Goal: Task Accomplishment & Management: Use online tool/utility

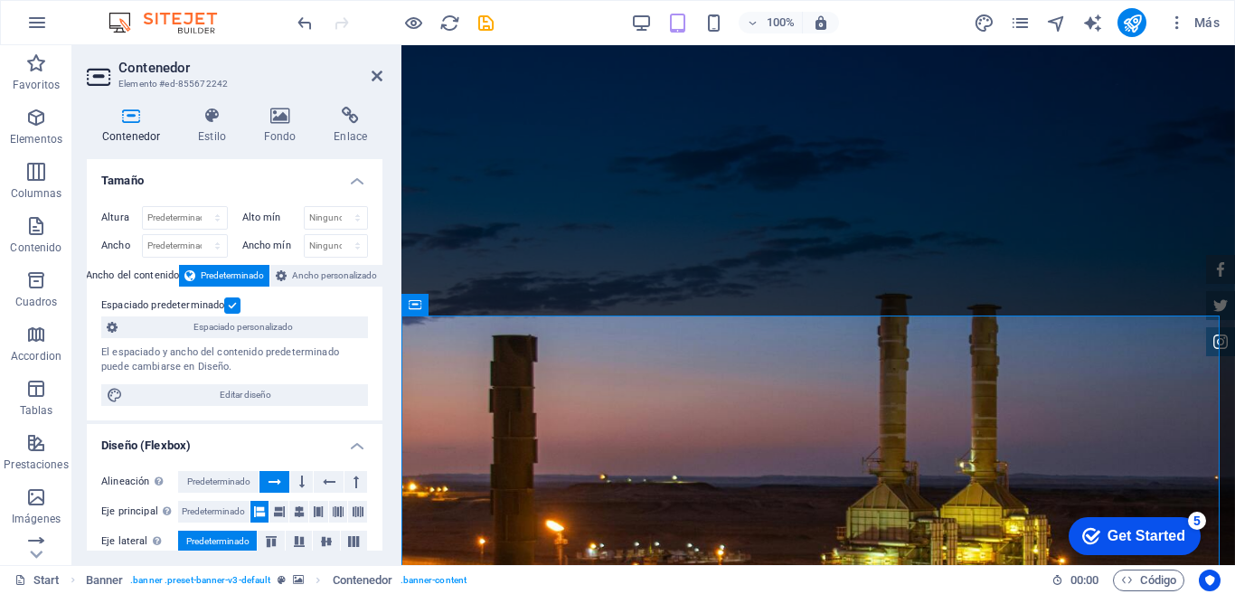
drag, startPoint x: 378, startPoint y: 239, endPoint x: 382, endPoint y: 410, distance: 171.0
click at [382, 410] on div "Contenedor Estilo Fondo Enlace Tamaño Altura Predeterminado px rem % vh vw Alto…" at bounding box center [234, 328] width 325 height 473
click at [378, 76] on icon at bounding box center [377, 76] width 11 height 14
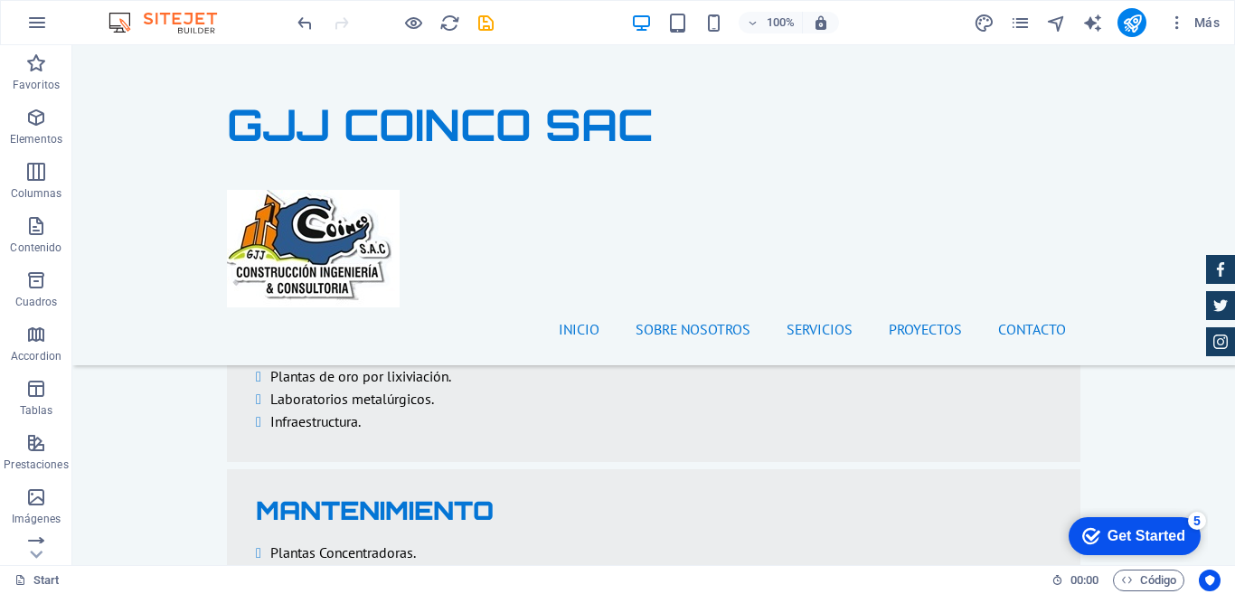
scroll to position [3452, 0]
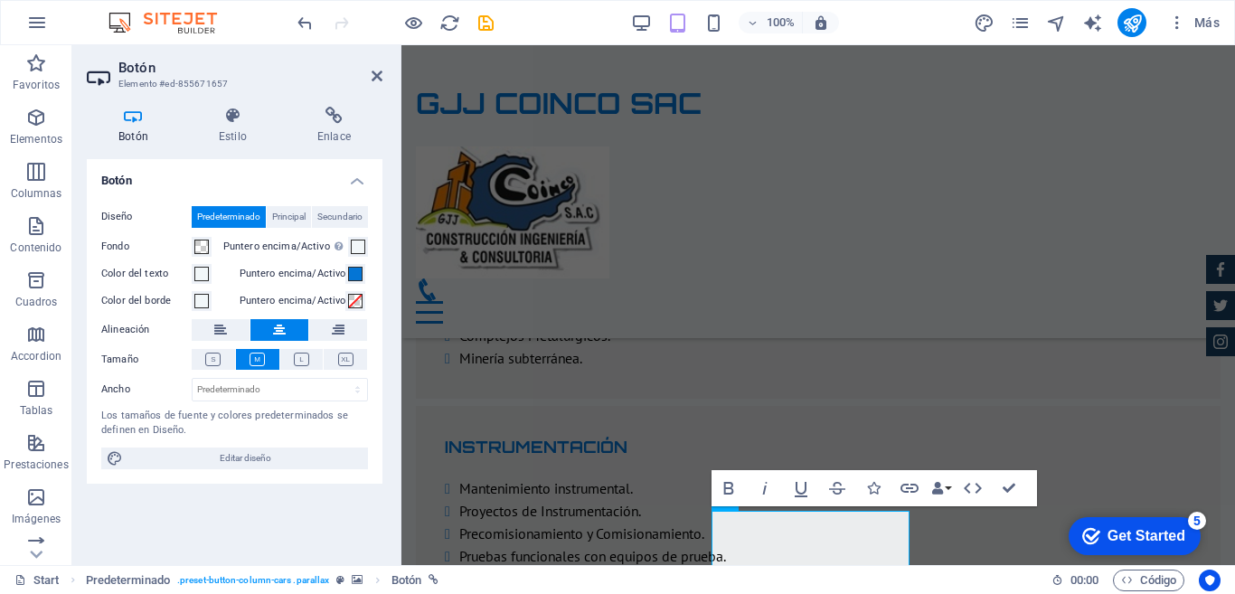
scroll to position [3620, 0]
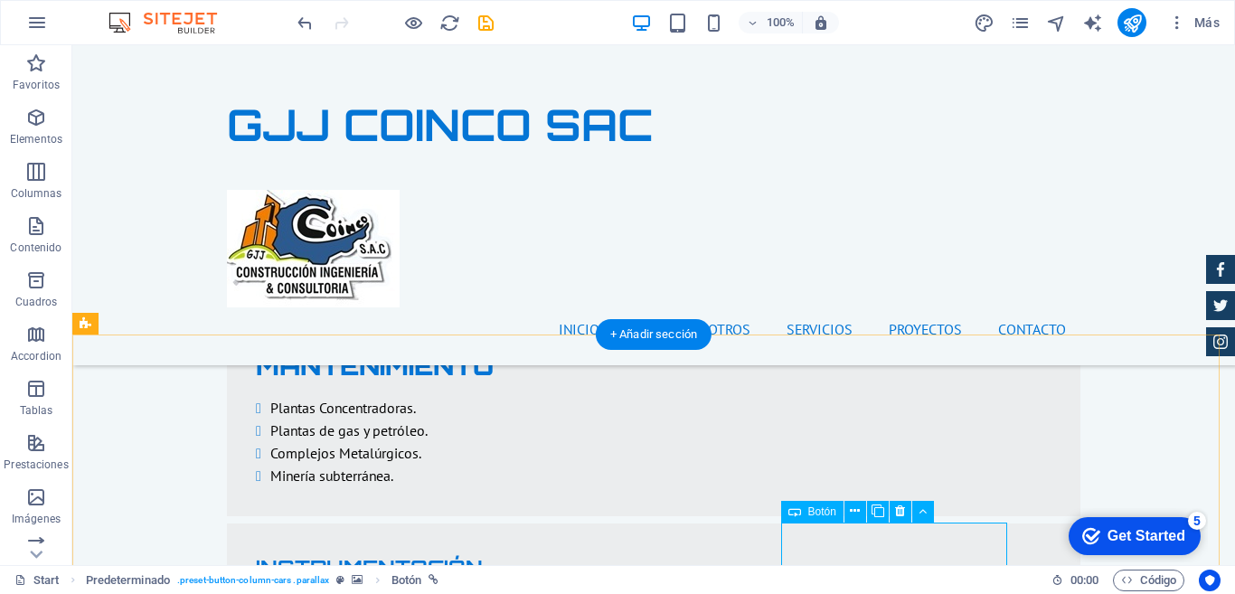
scroll to position [3366, 0]
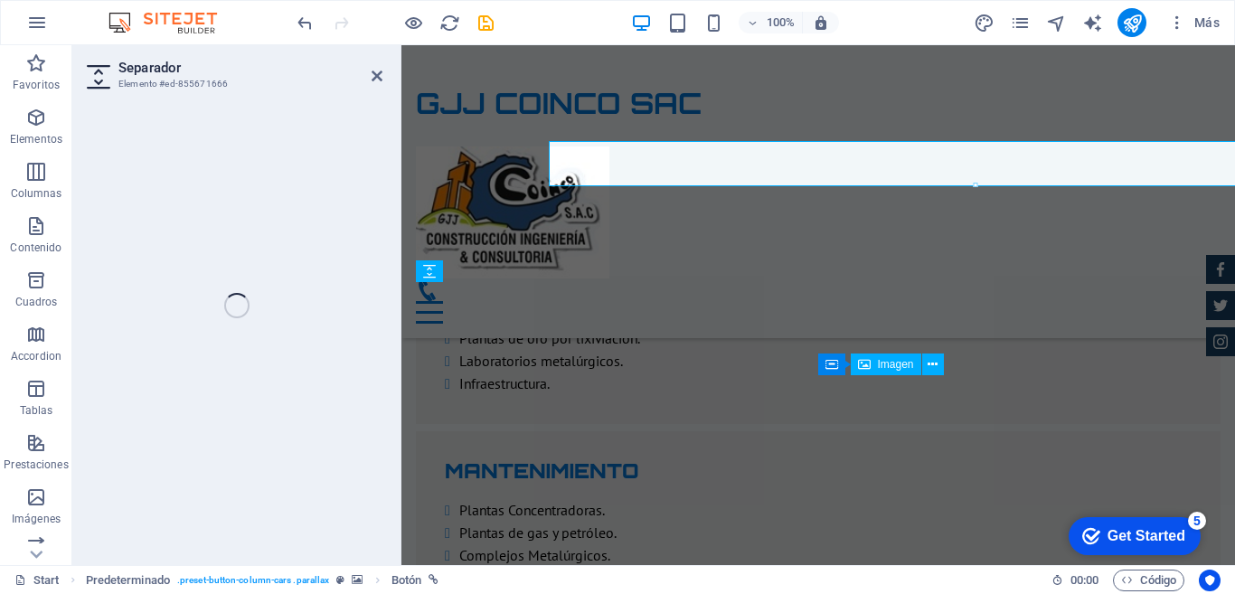
select select "px"
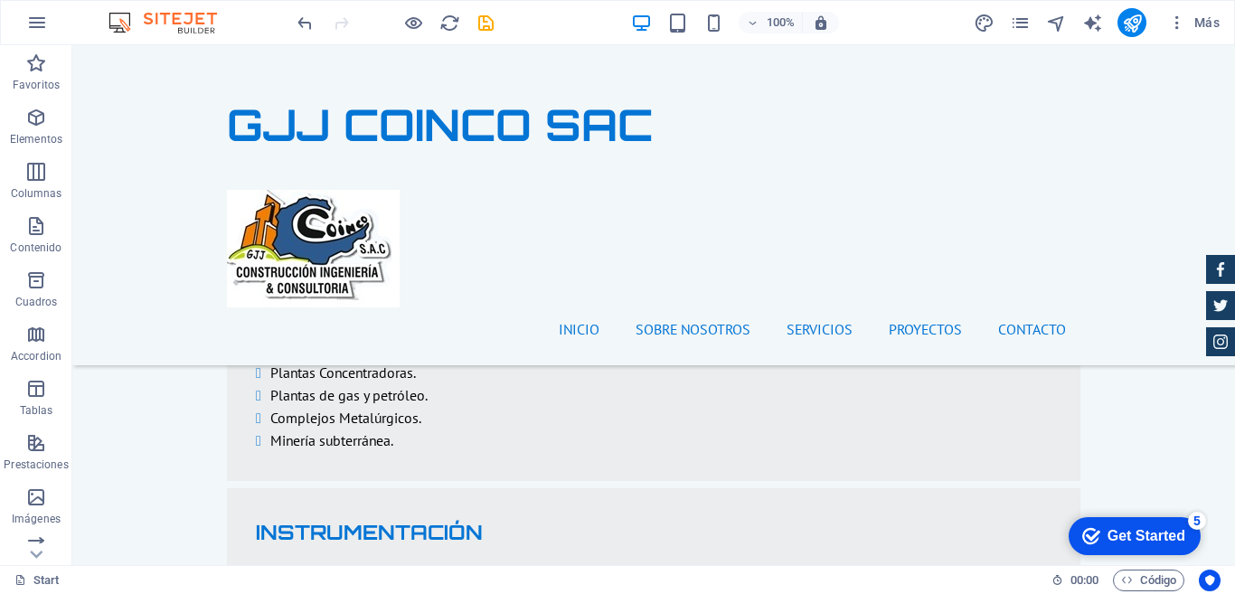
scroll to position [3591, 0]
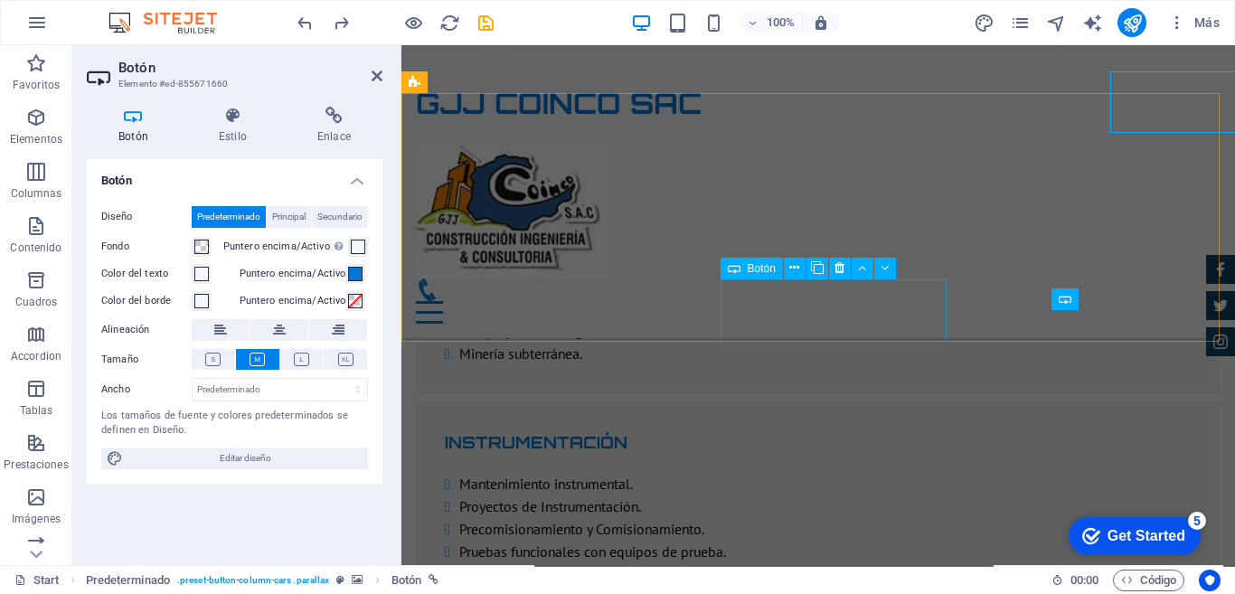
scroll to position [3818, 0]
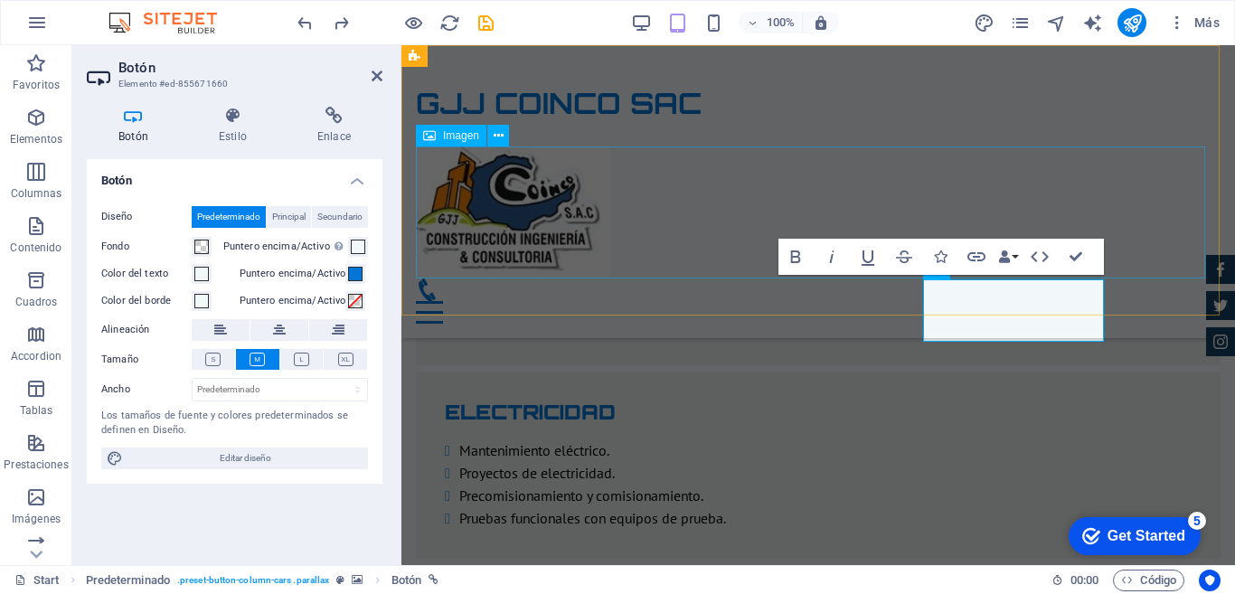
click at [892, 199] on figure at bounding box center [818, 212] width 805 height 132
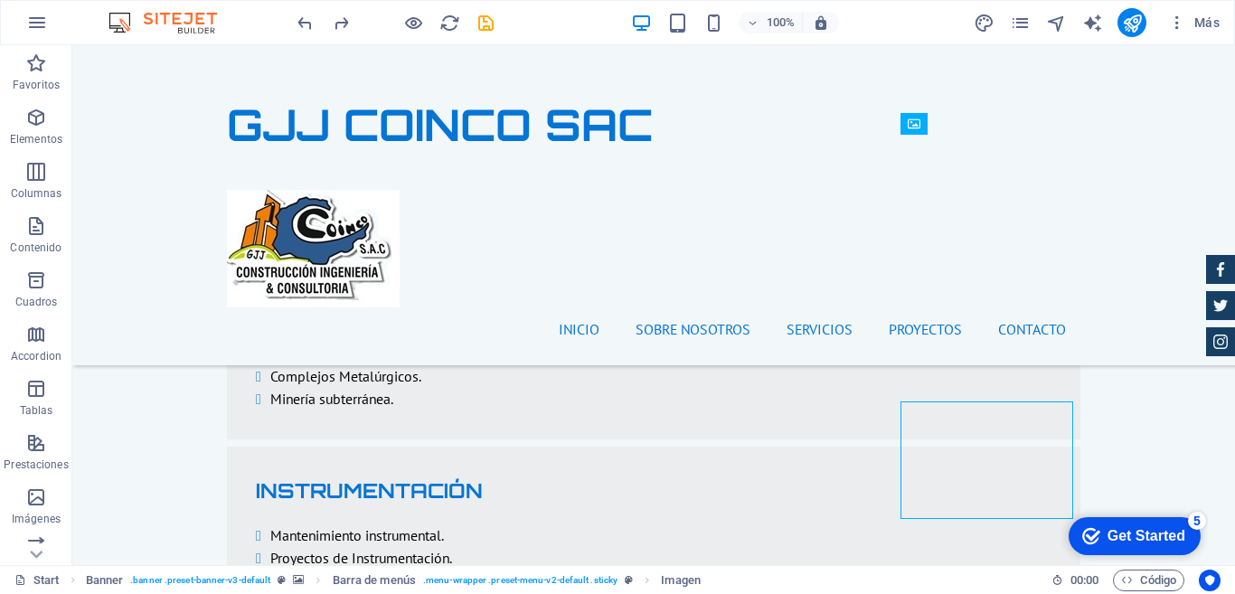
scroll to position [3549, 0]
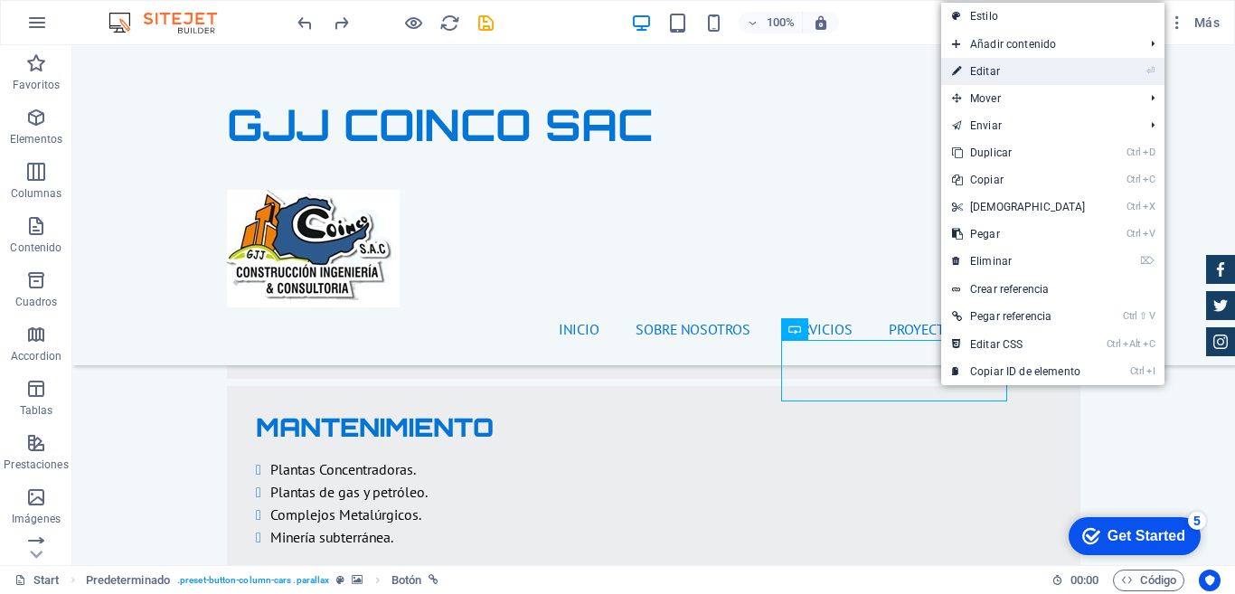
click at [991, 72] on link "⏎ Editar" at bounding box center [1019, 71] width 156 height 27
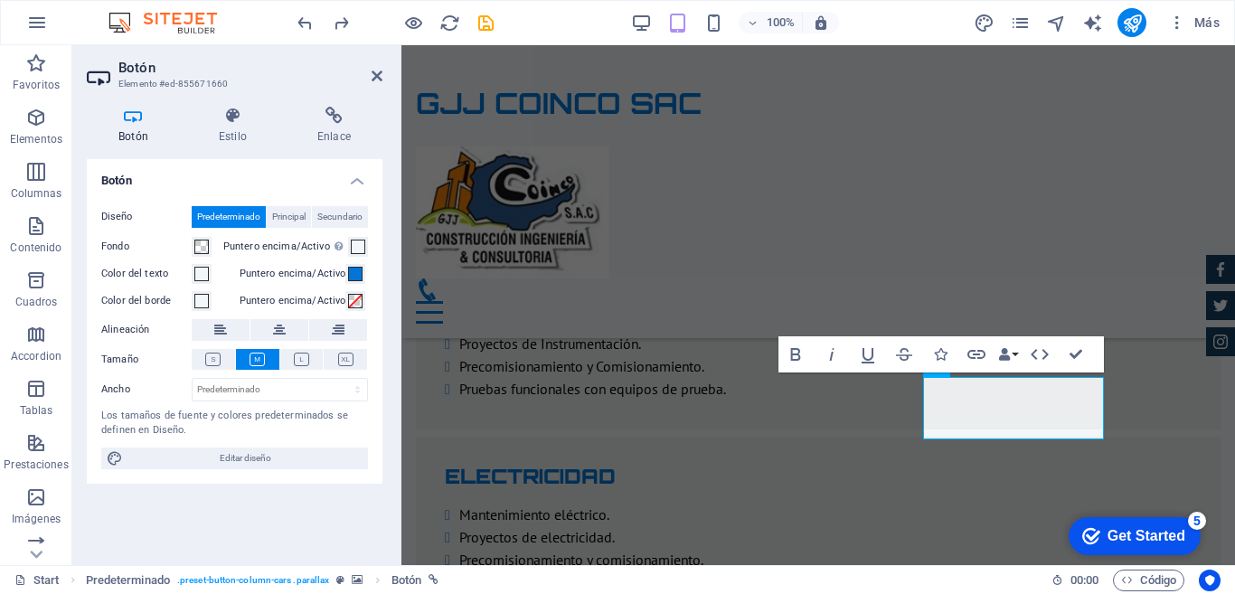
scroll to position [3720, 0]
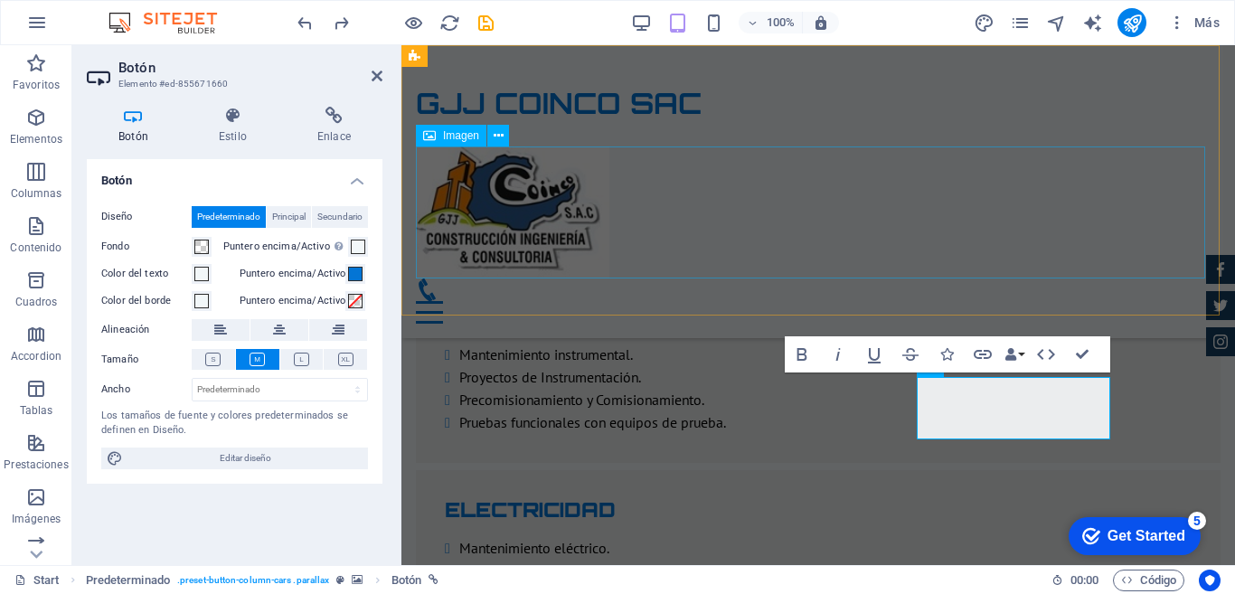
click at [1010, 212] on figure at bounding box center [818, 212] width 805 height 132
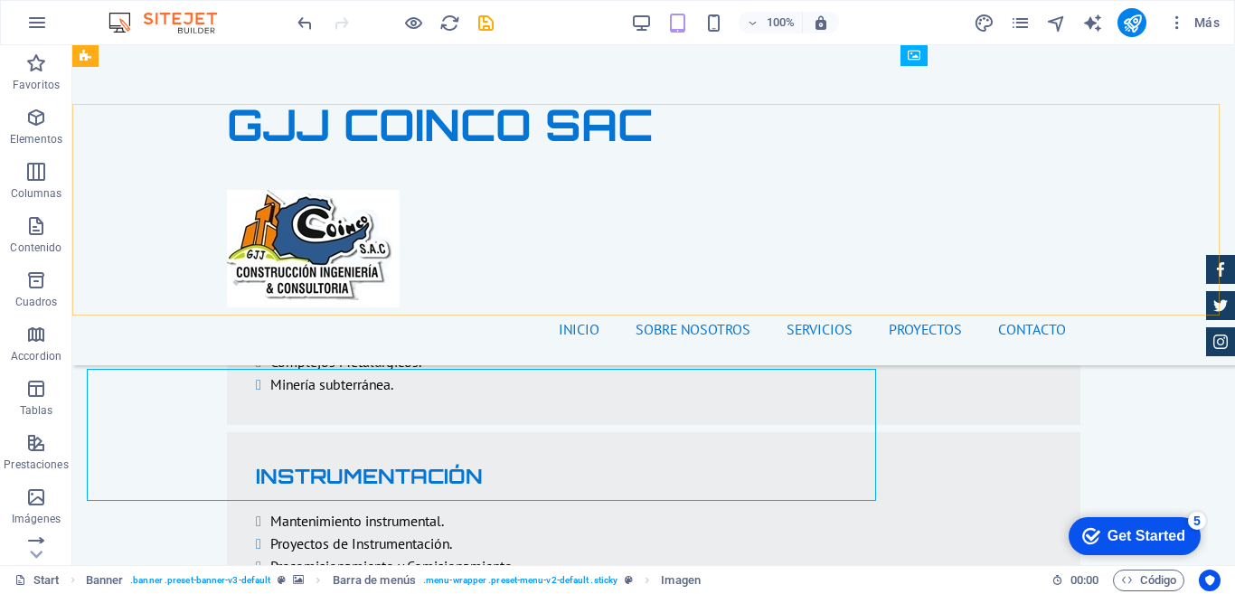
scroll to position [3488, 0]
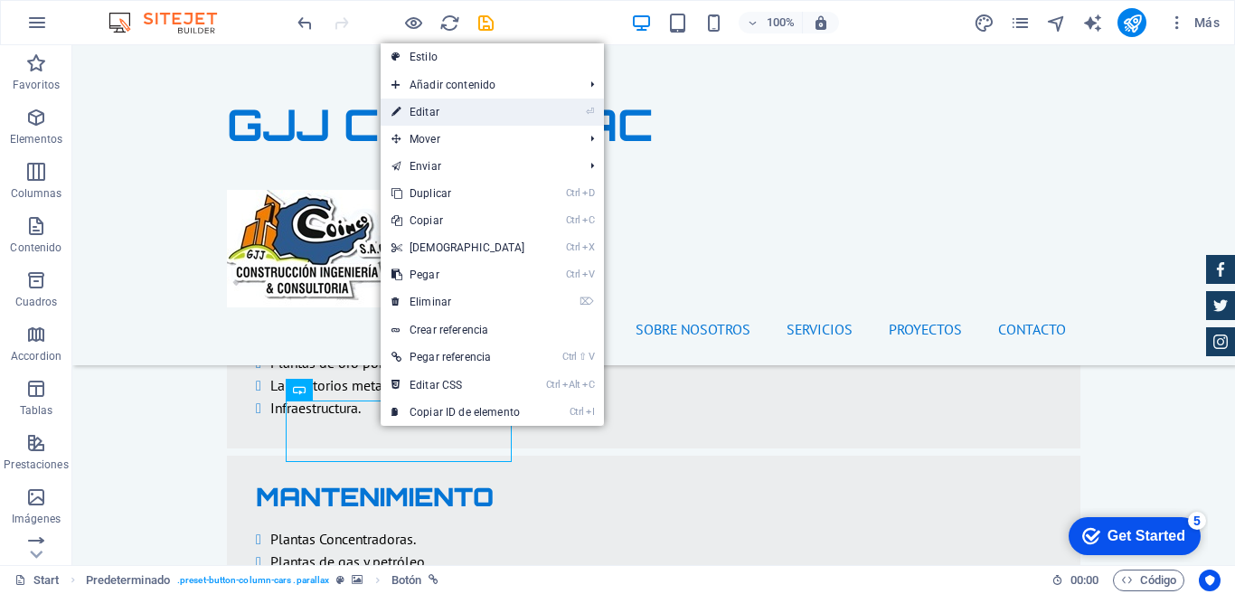
click at [433, 118] on link "⏎ Editar" at bounding box center [459, 112] width 156 height 27
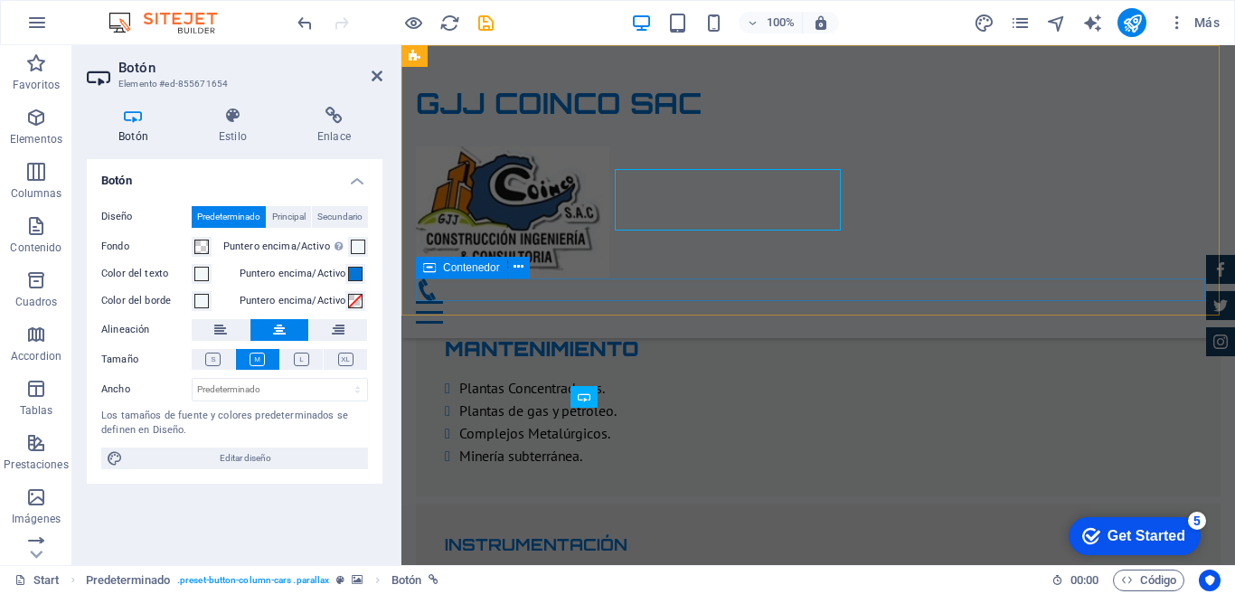
scroll to position [3720, 0]
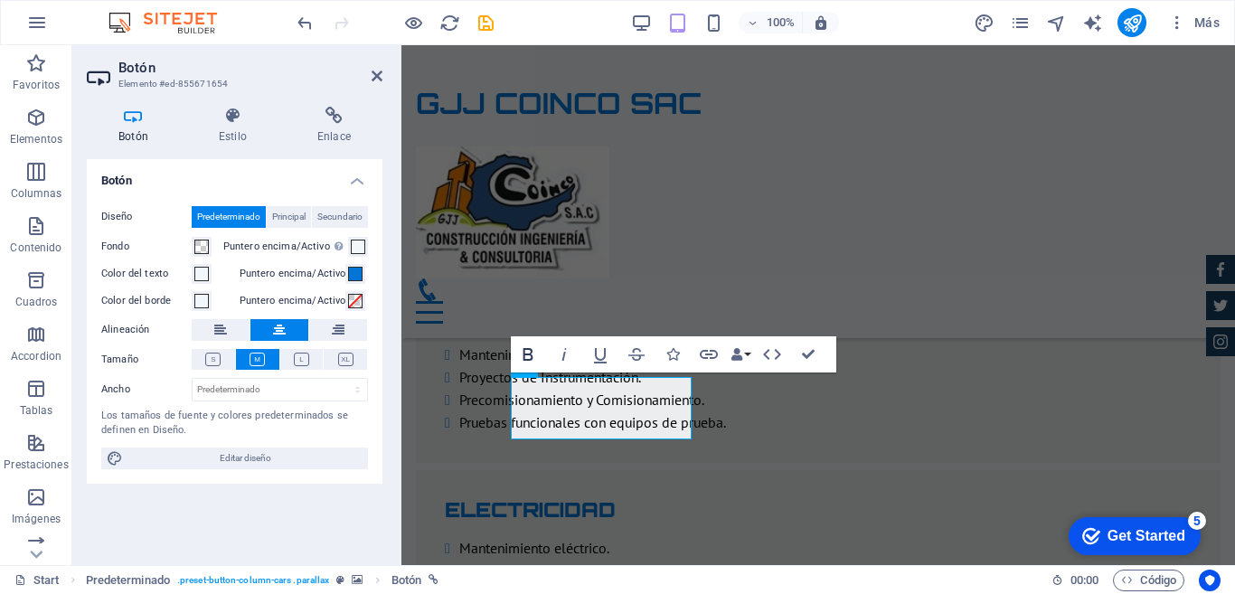
click at [528, 356] on icon "button" at bounding box center [528, 355] width 22 height 22
drag, startPoint x: 652, startPoint y: 399, endPoint x: 549, endPoint y: 402, distance: 103.1
click at [529, 359] on icon "button" at bounding box center [529, 354] width 10 height 13
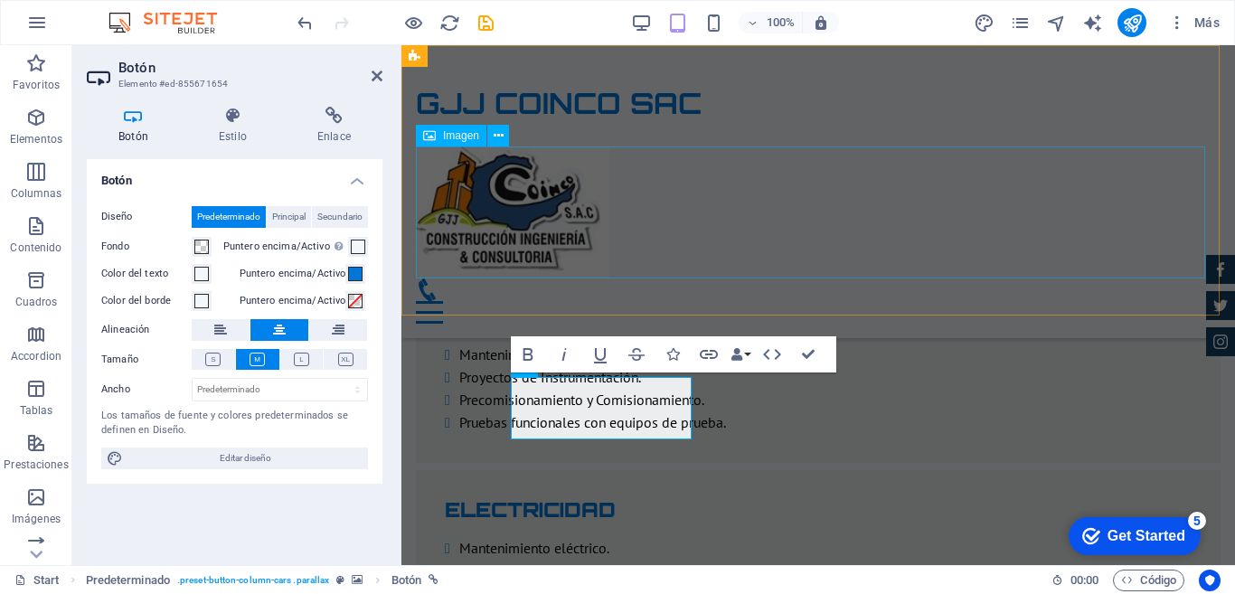
click at [892, 162] on figure at bounding box center [818, 212] width 805 height 132
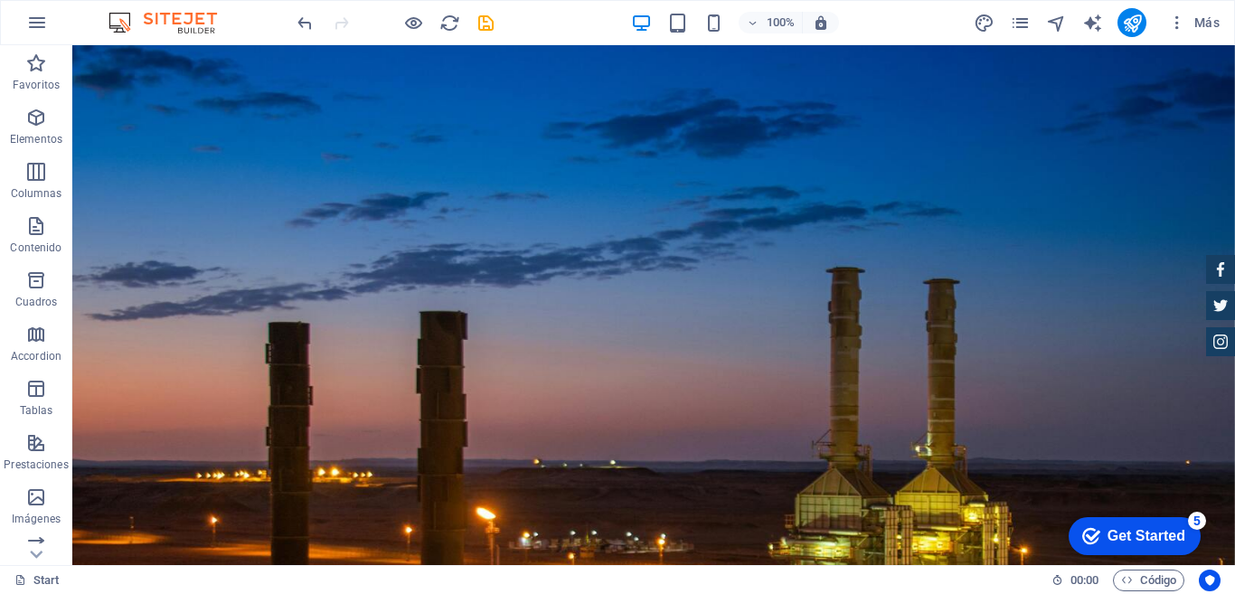
scroll to position [0, 0]
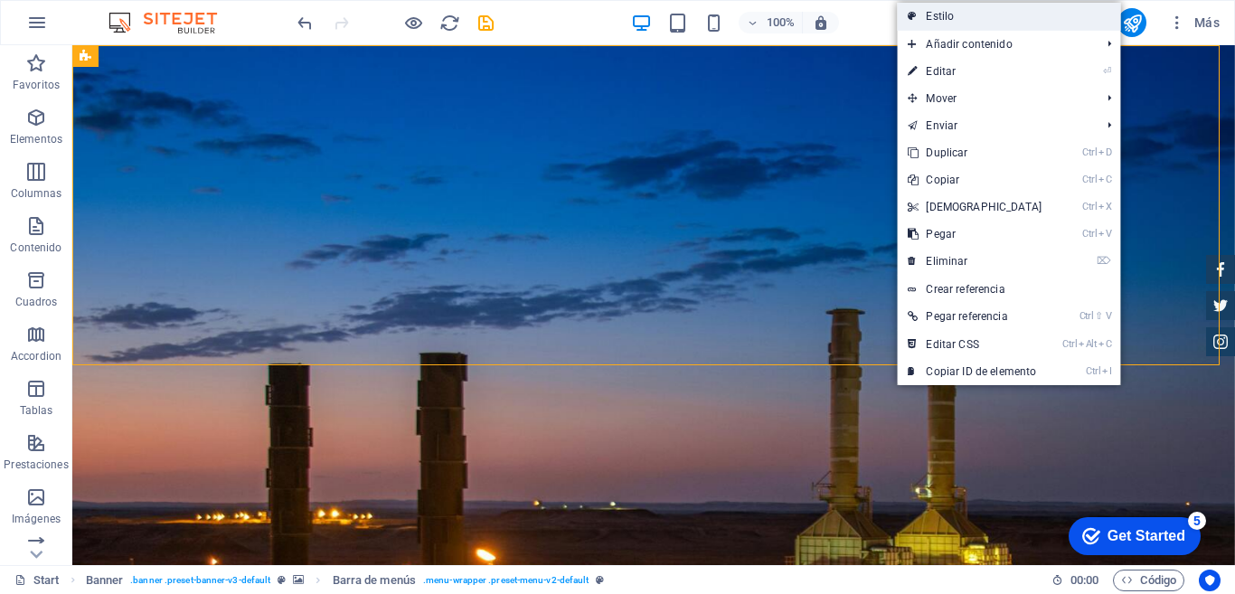
click at [941, 23] on link "Estilo" at bounding box center [1008, 16] width 223 height 27
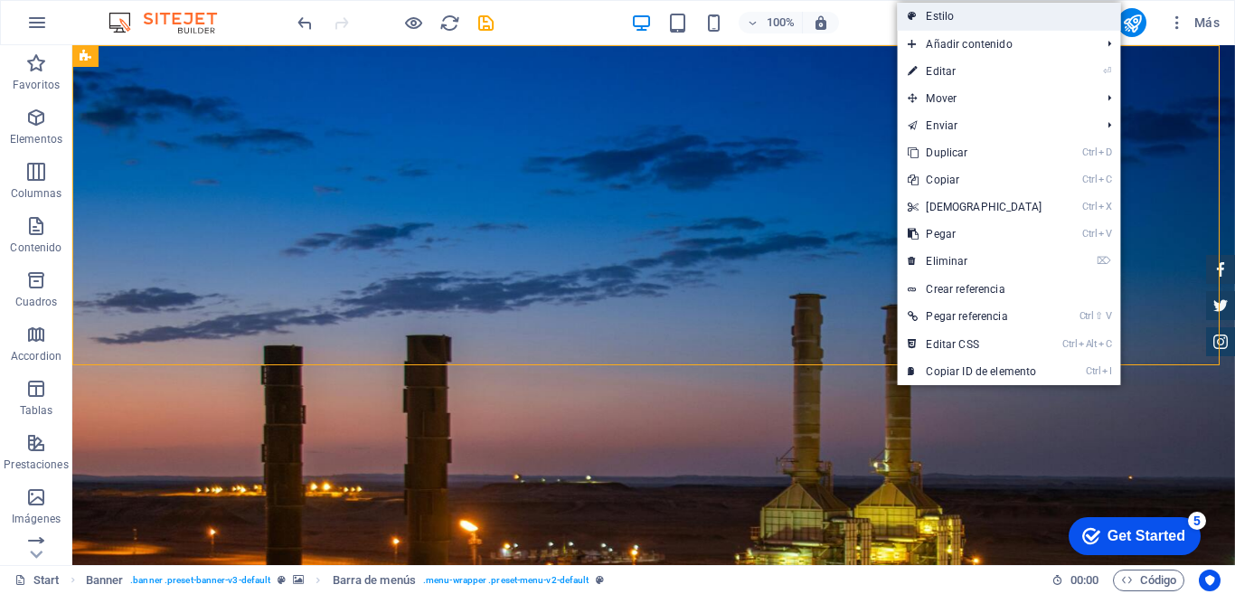
select select "rem"
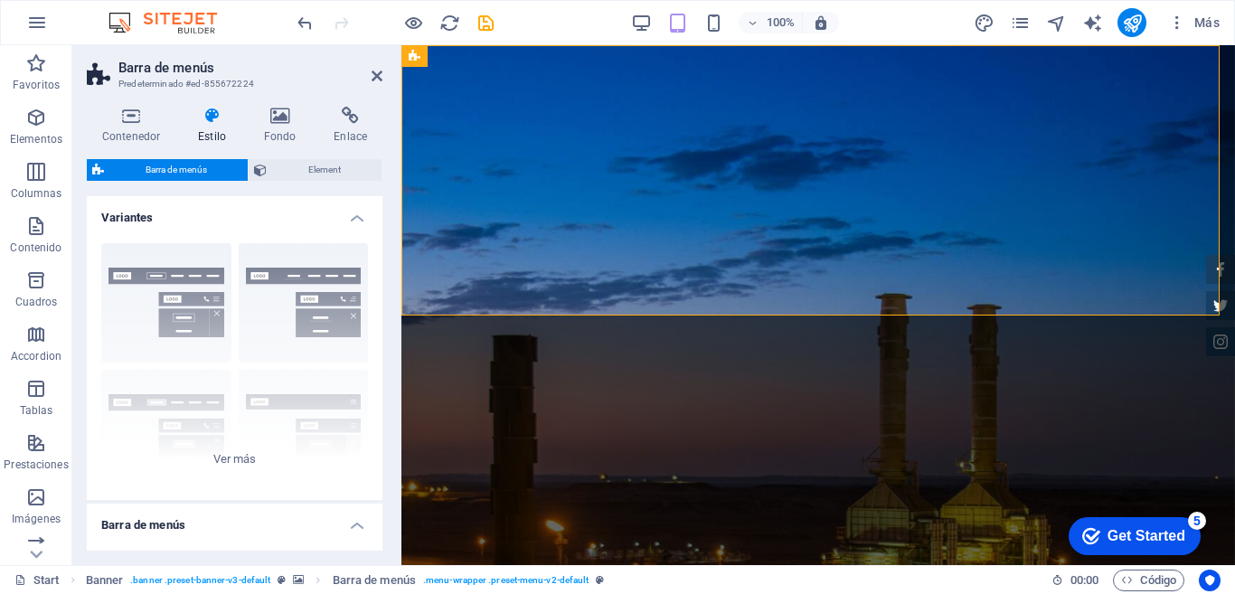
click at [209, 108] on icon at bounding box center [212, 116] width 59 height 18
click at [377, 78] on icon at bounding box center [377, 76] width 11 height 14
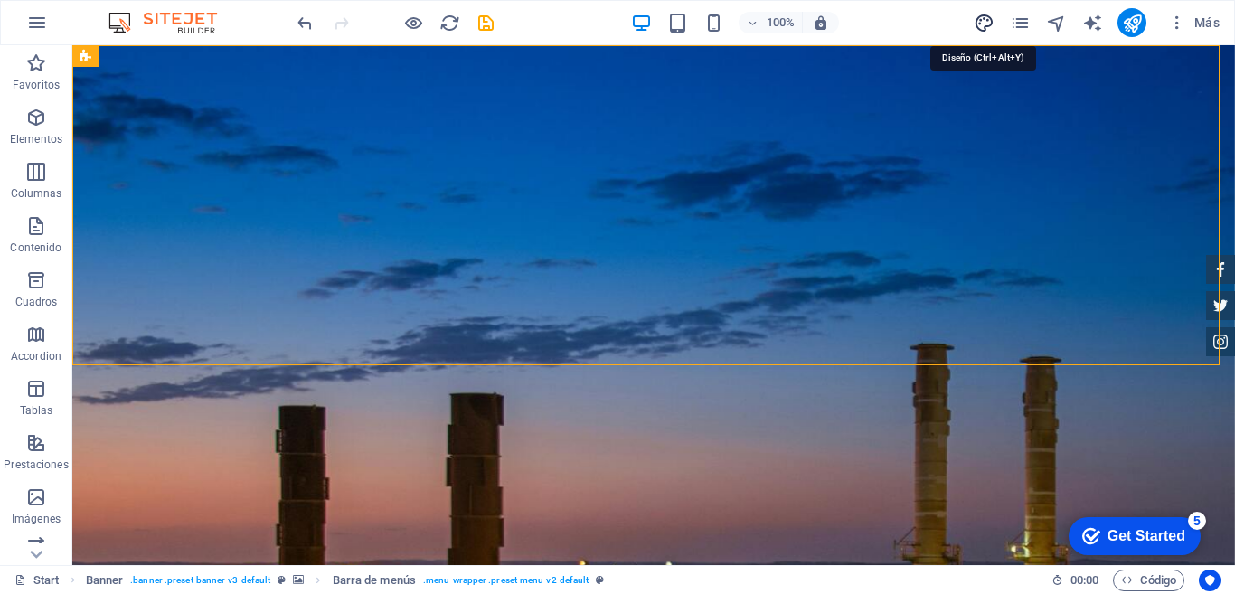
click at [984, 19] on icon "design" at bounding box center [984, 23] width 21 height 21
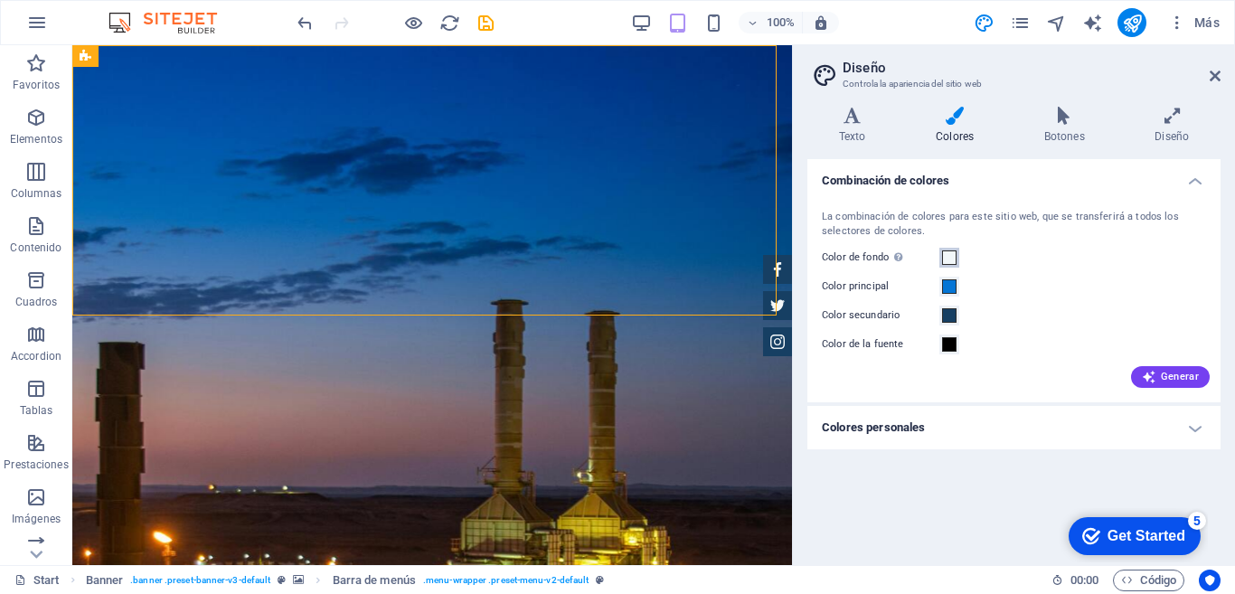
click at [950, 257] on span at bounding box center [949, 257] width 14 height 14
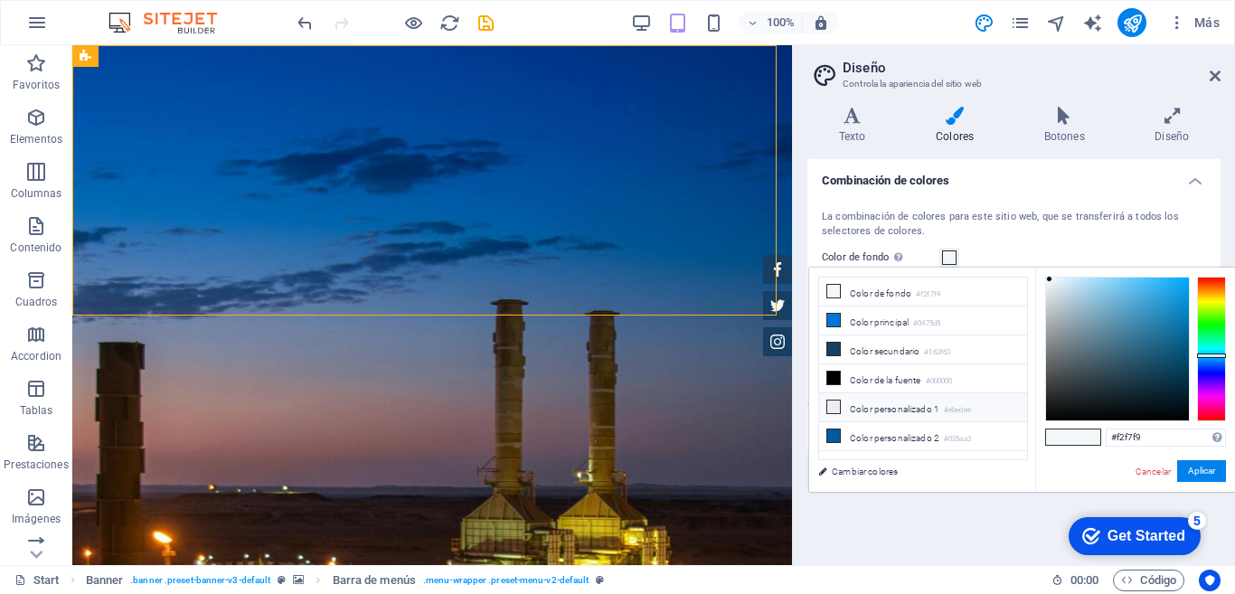
click at [882, 408] on li "Color personalizado 1 #ebedee" at bounding box center [923, 407] width 208 height 29
type input "#ebedee"
click at [1200, 469] on button "Aplicar" at bounding box center [1201, 471] width 49 height 22
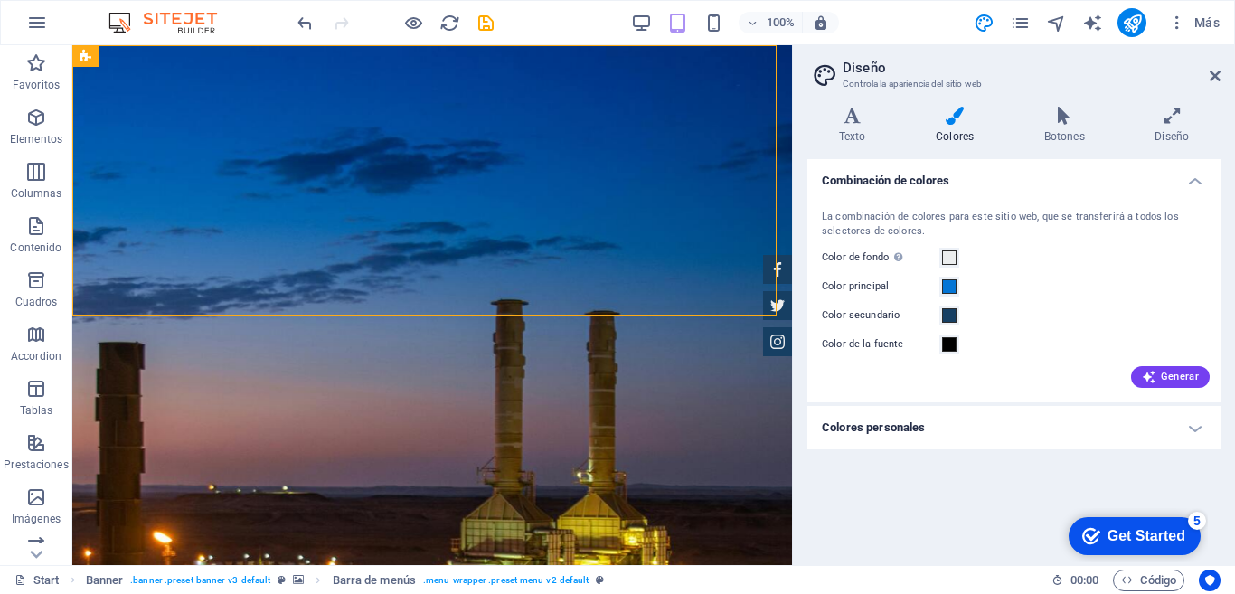
click at [1193, 424] on h4 "Colores personales" at bounding box center [1013, 427] width 413 height 43
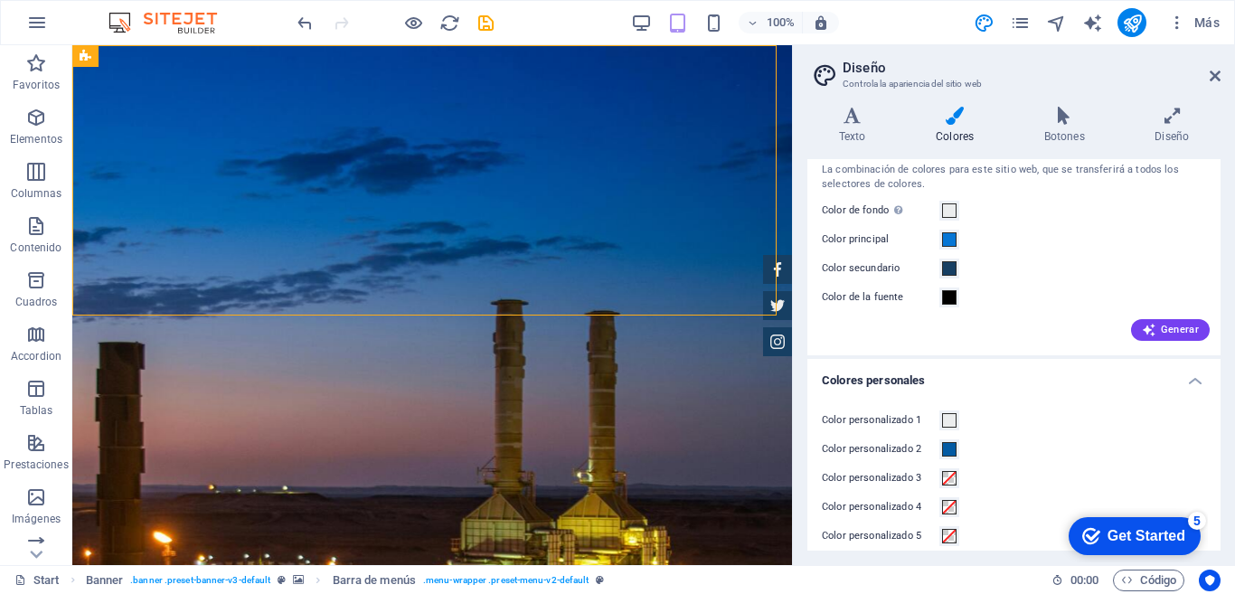
scroll to position [61, 0]
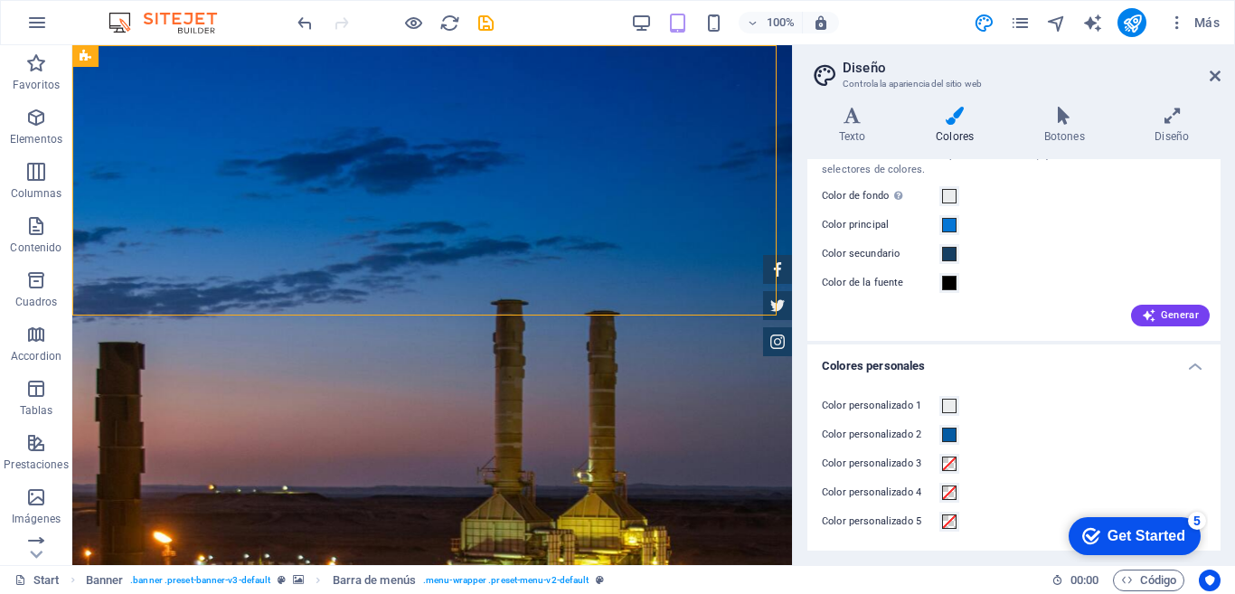
click at [921, 397] on label "Color personalizado 1" at bounding box center [881, 406] width 118 height 22
click at [939, 397] on button "Color personalizado 1" at bounding box center [949, 406] width 20 height 20
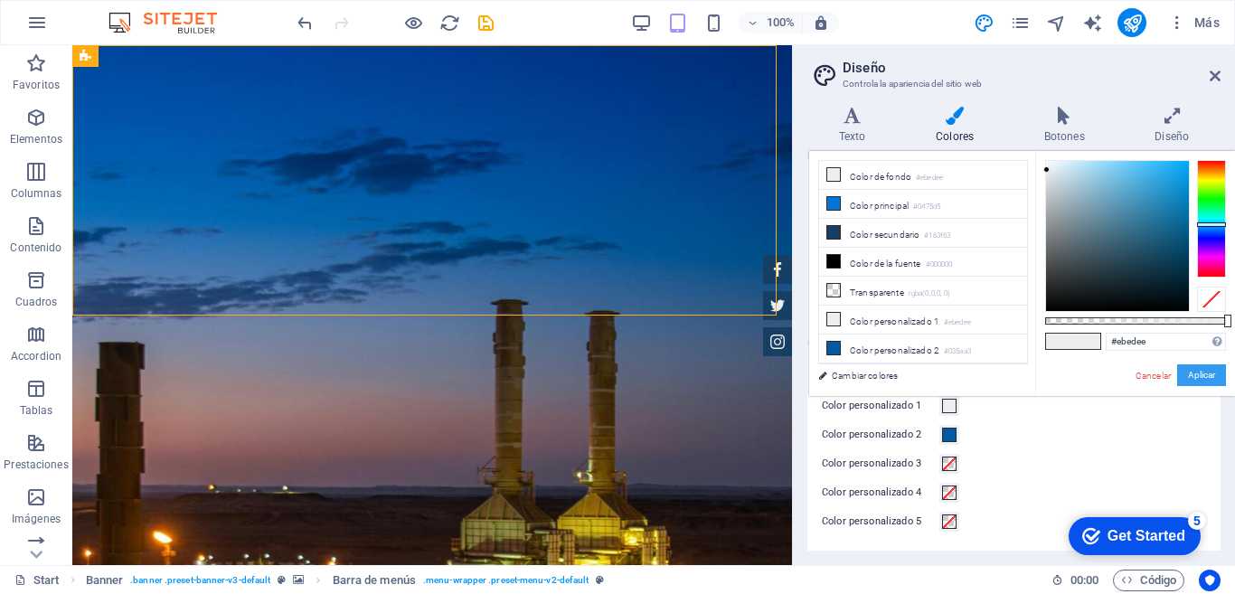
click at [1191, 375] on button "Aplicar" at bounding box center [1201, 375] width 49 height 22
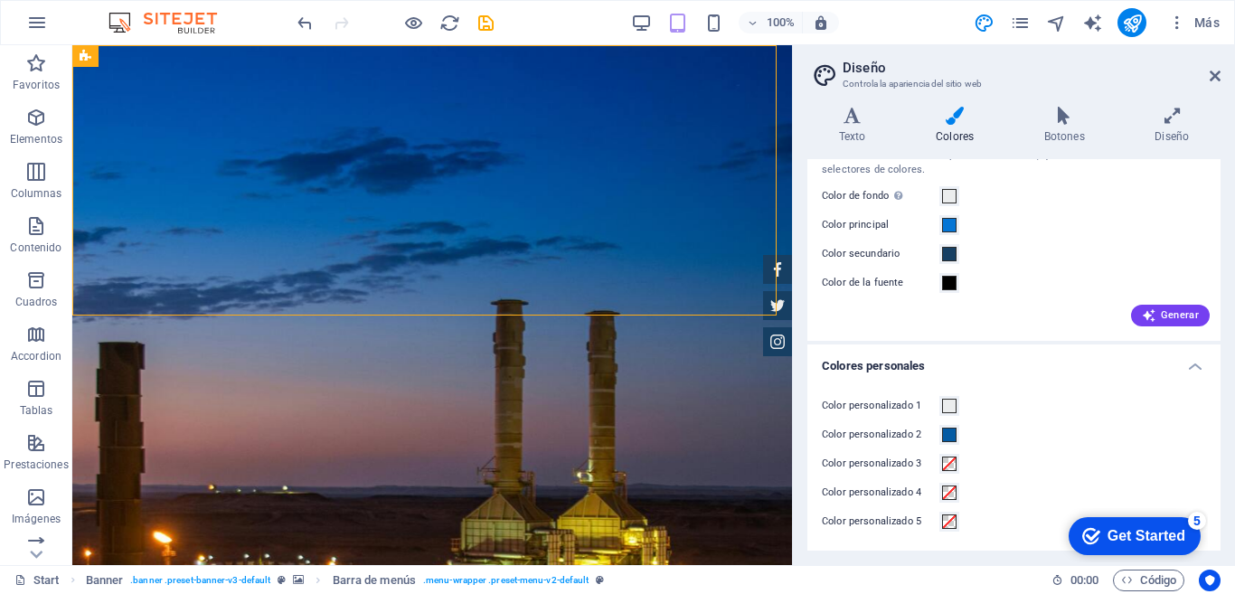
click at [952, 127] on h4 "Colores" at bounding box center [958, 126] width 109 height 38
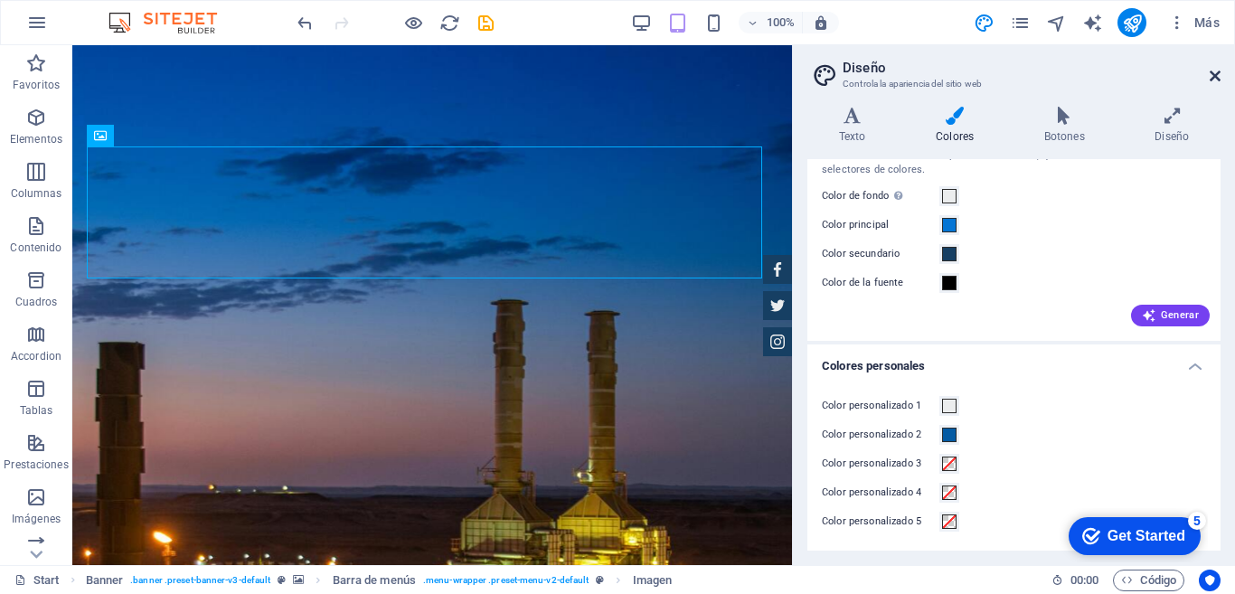
click at [1216, 78] on icon at bounding box center [1215, 76] width 11 height 14
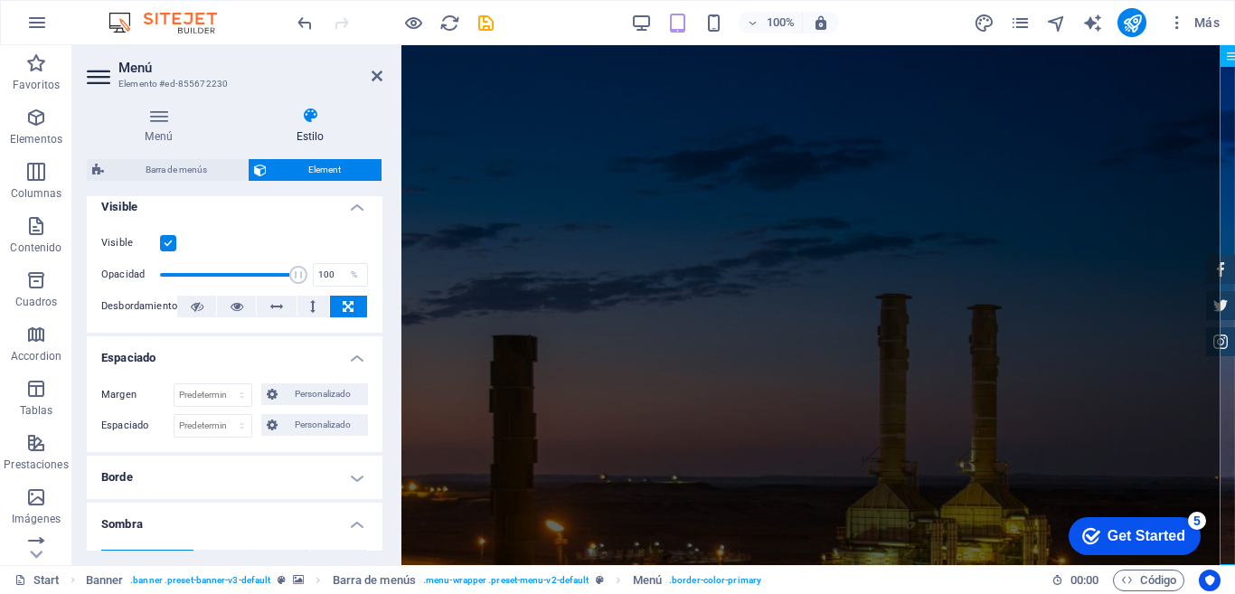
scroll to position [0, 0]
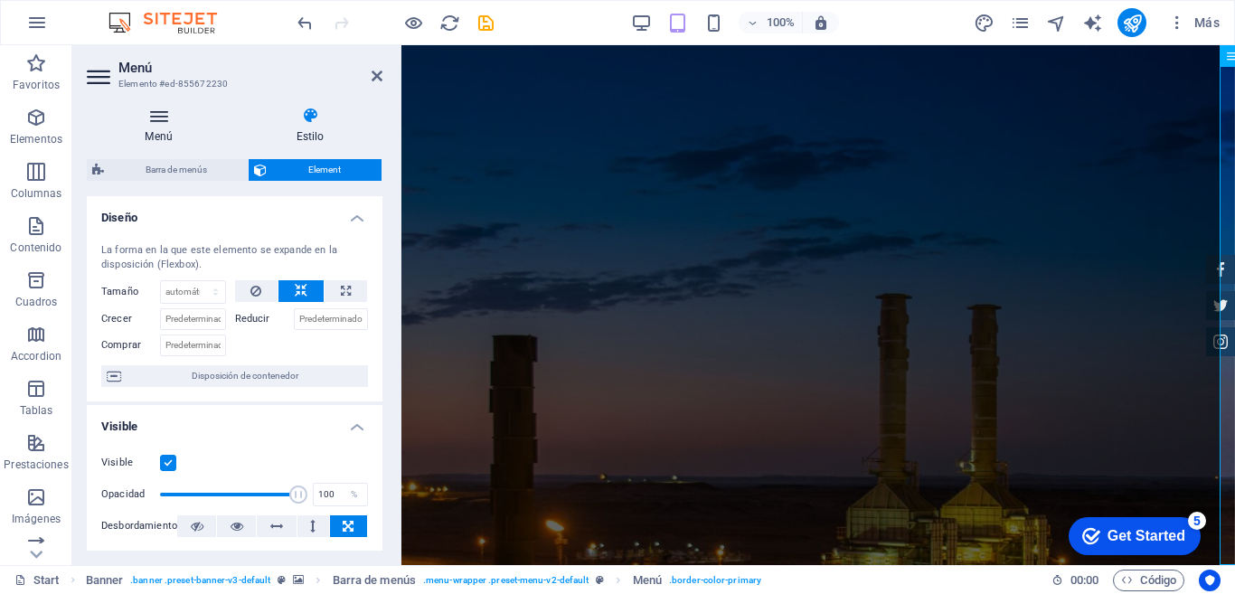
click at [154, 122] on icon at bounding box center [159, 116] width 144 height 18
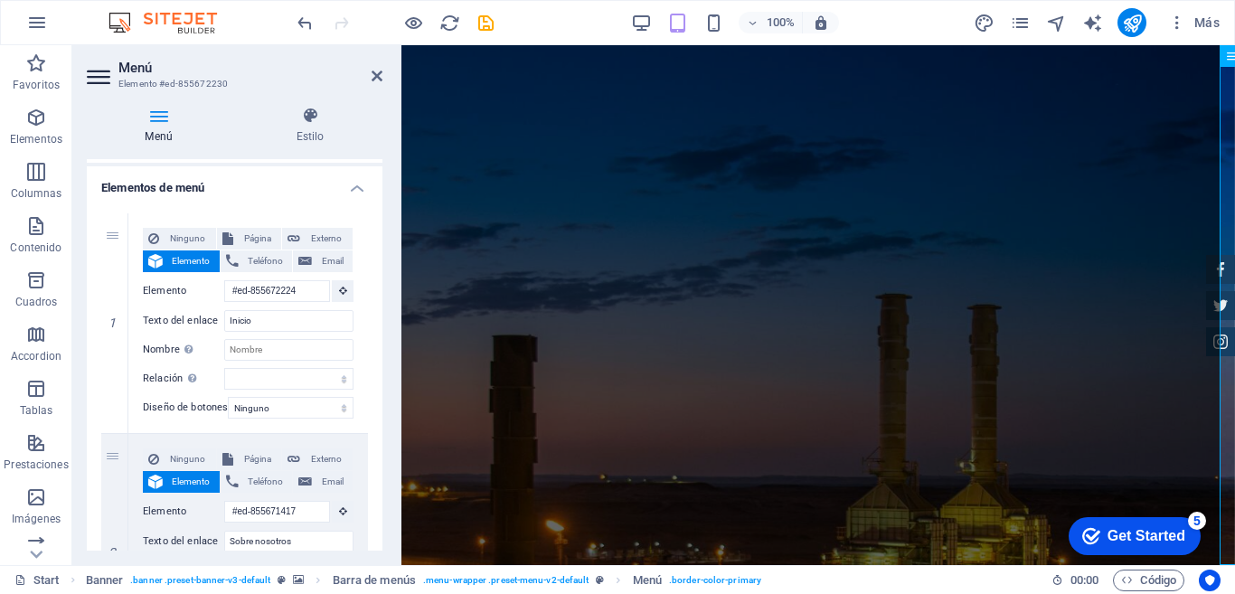
scroll to position [61, 0]
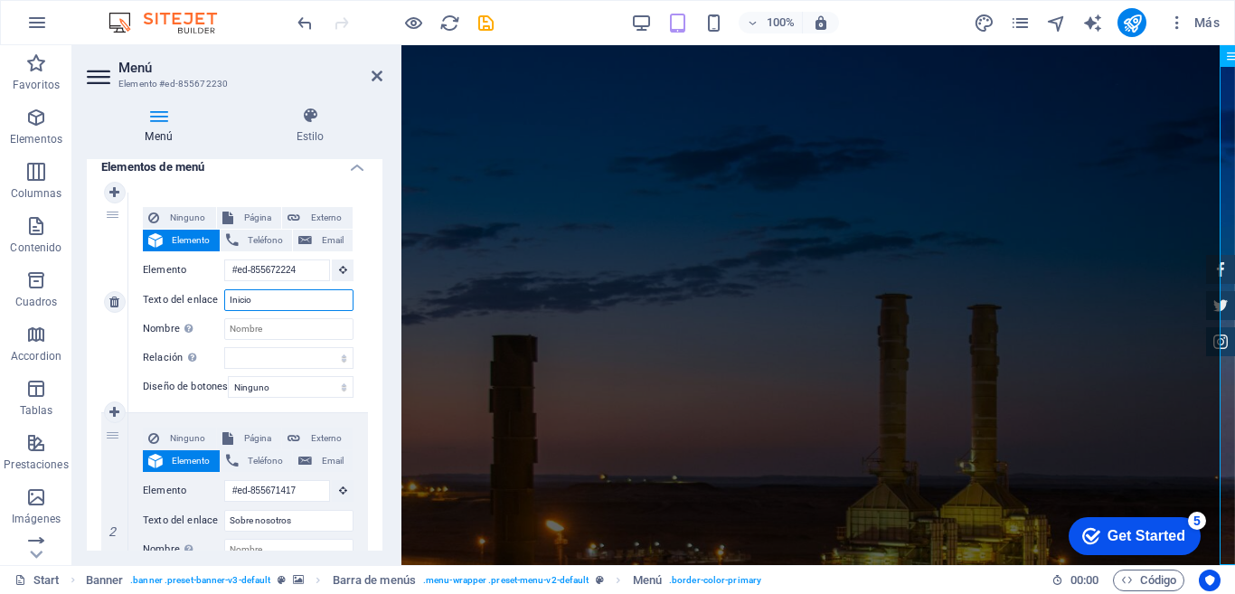
click at [253, 303] on input "Inicio" at bounding box center [288, 300] width 129 height 22
drag, startPoint x: 253, startPoint y: 303, endPoint x: 224, endPoint y: 303, distance: 28.9
click at [224, 303] on input "Inicio" at bounding box center [288, 300] width 129 height 22
click at [310, 118] on icon at bounding box center [310, 116] width 145 height 18
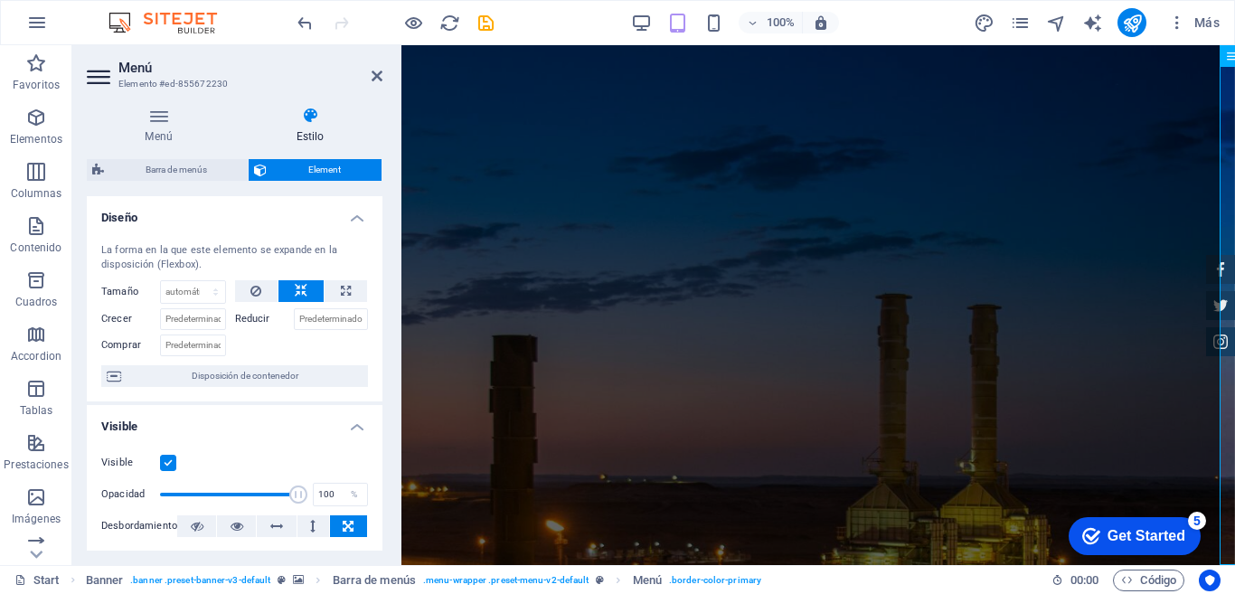
click at [382, 73] on aside "Menú Elemento #ed-855672230 Menú Estilo Menú Automático Personalizado Crear ele…" at bounding box center [236, 305] width 329 height 520
click at [376, 73] on icon at bounding box center [377, 76] width 11 height 14
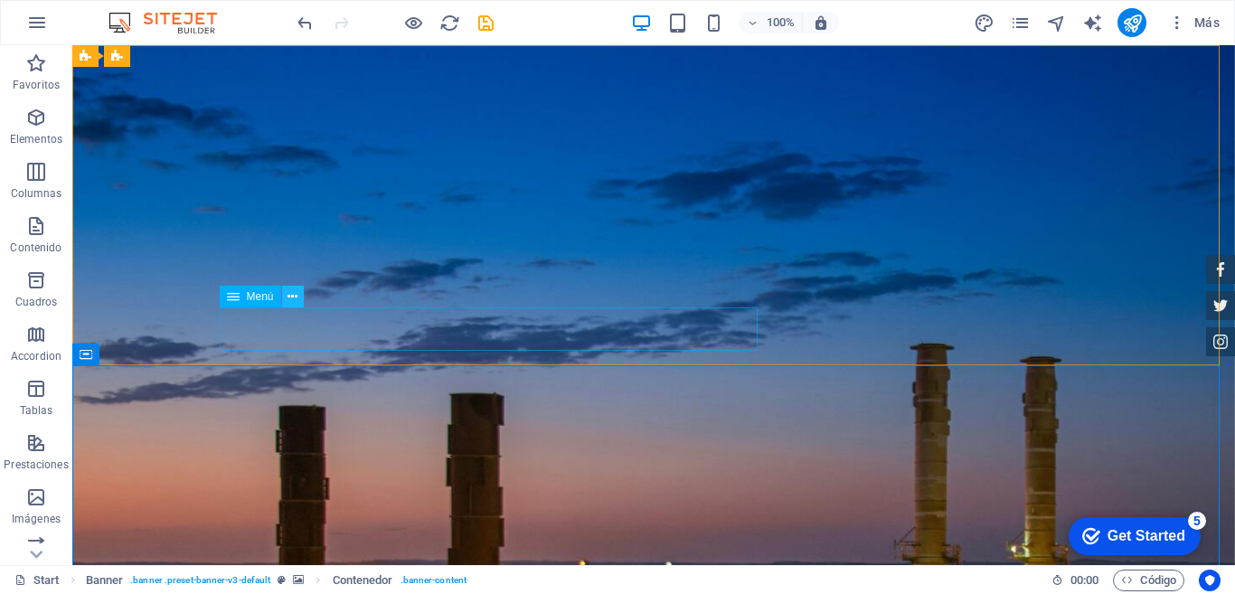
click at [290, 300] on icon at bounding box center [293, 297] width 10 height 19
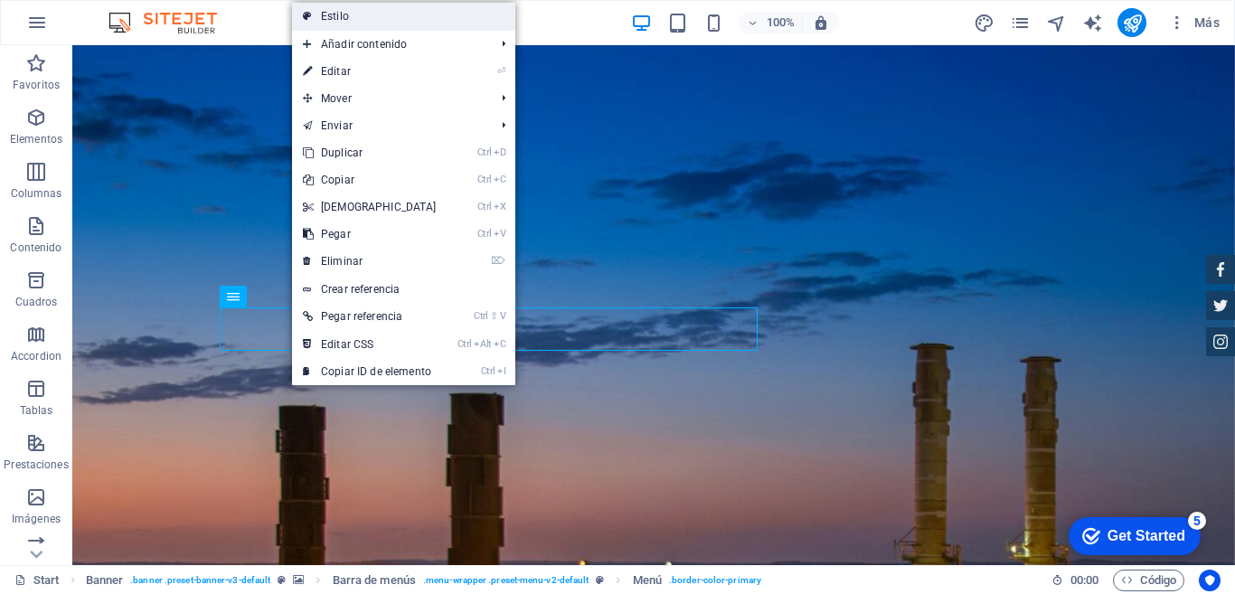
click at [340, 24] on link "Estilo" at bounding box center [403, 16] width 223 height 27
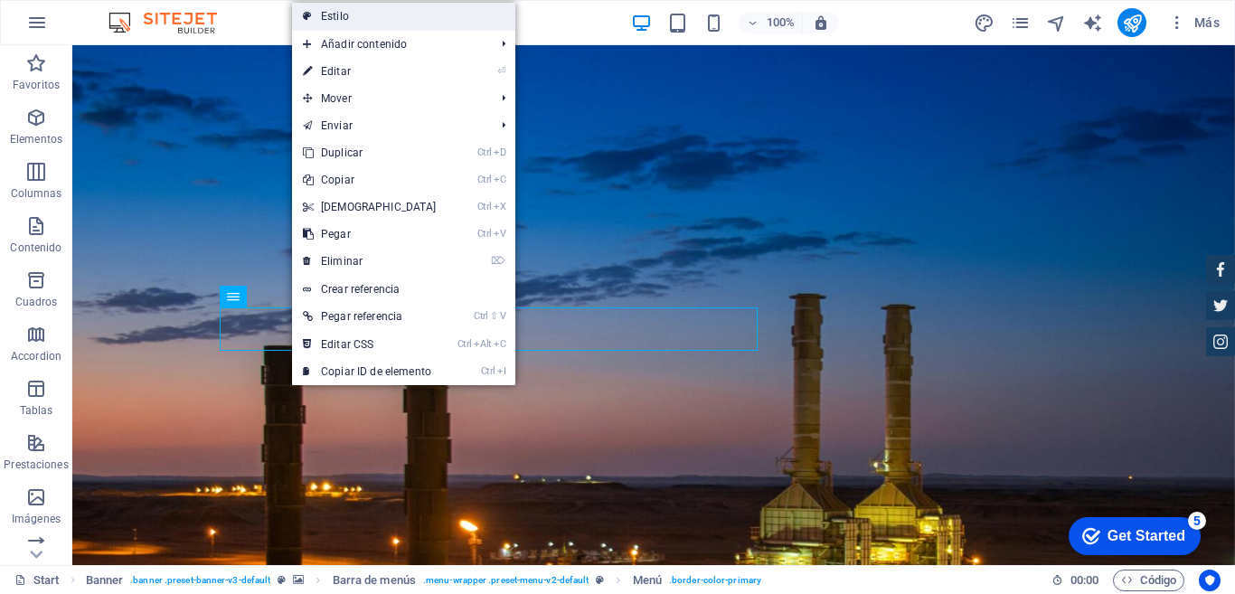
select select "rem"
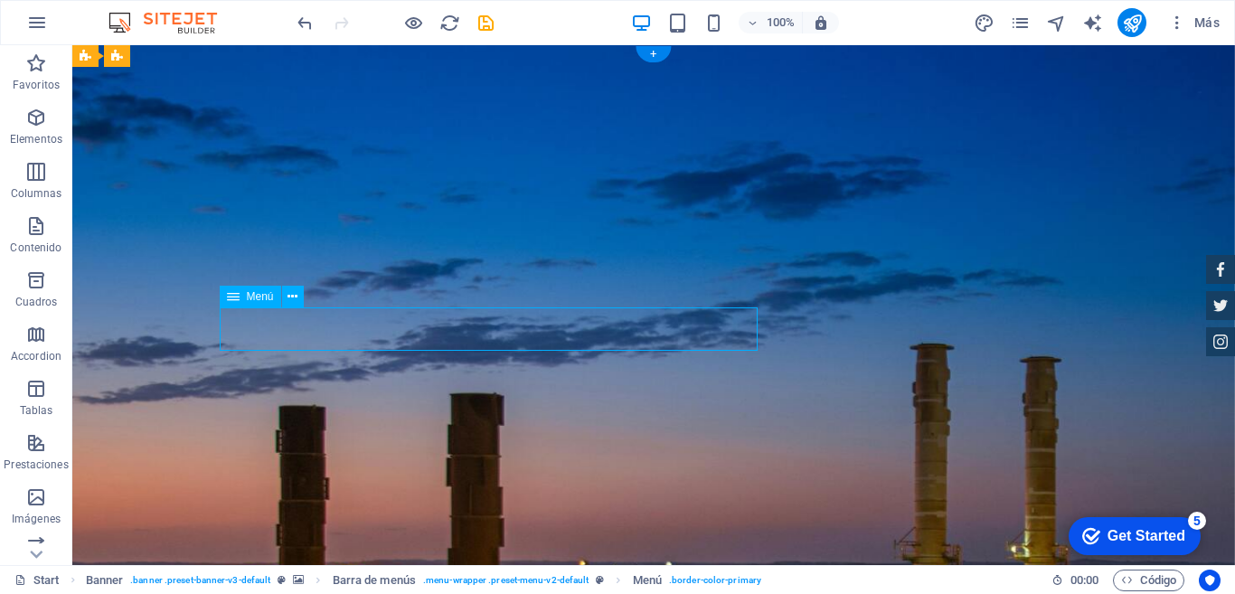
drag, startPoint x: 738, startPoint y: 332, endPoint x: 408, endPoint y: 332, distance: 330.0
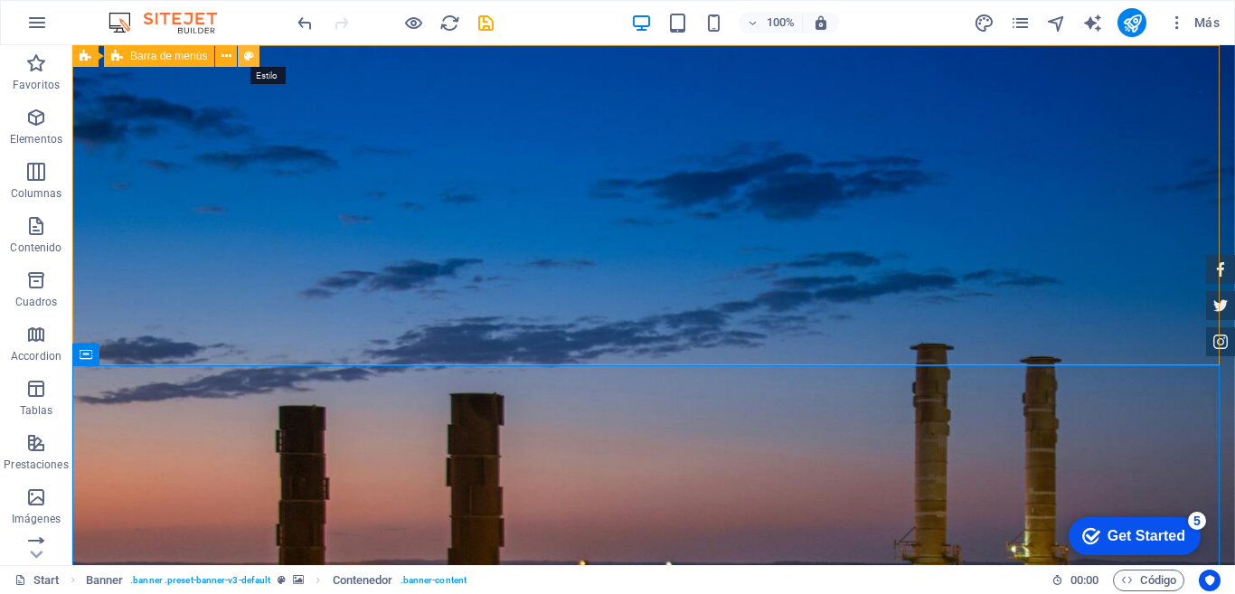
click at [247, 59] on icon at bounding box center [249, 56] width 10 height 19
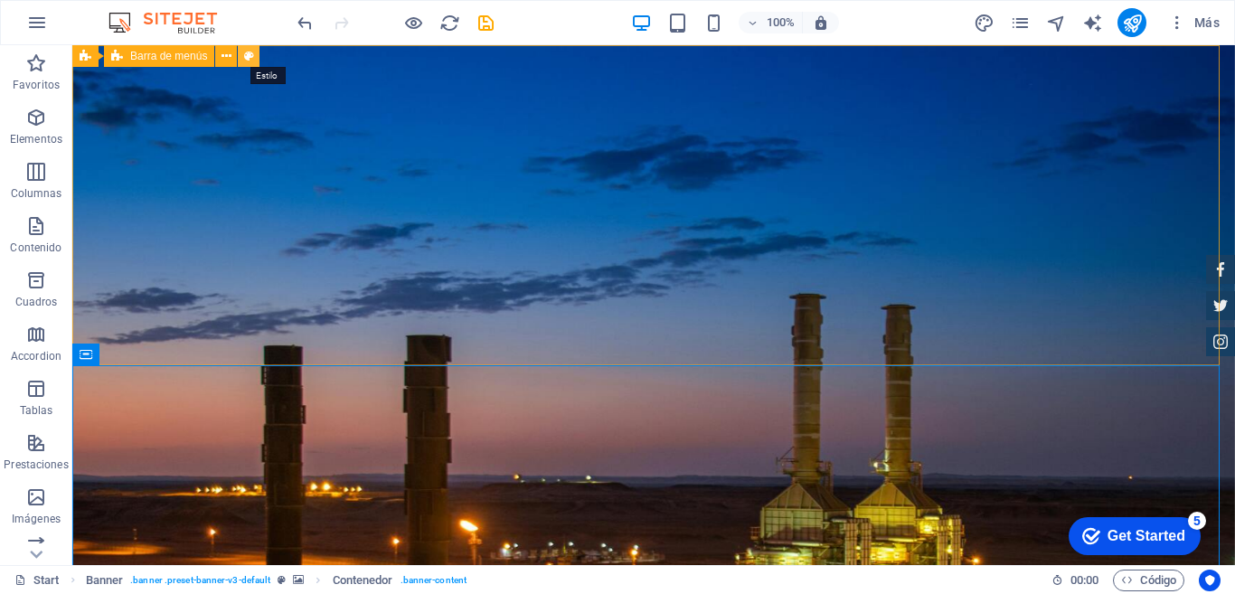
select select "rem"
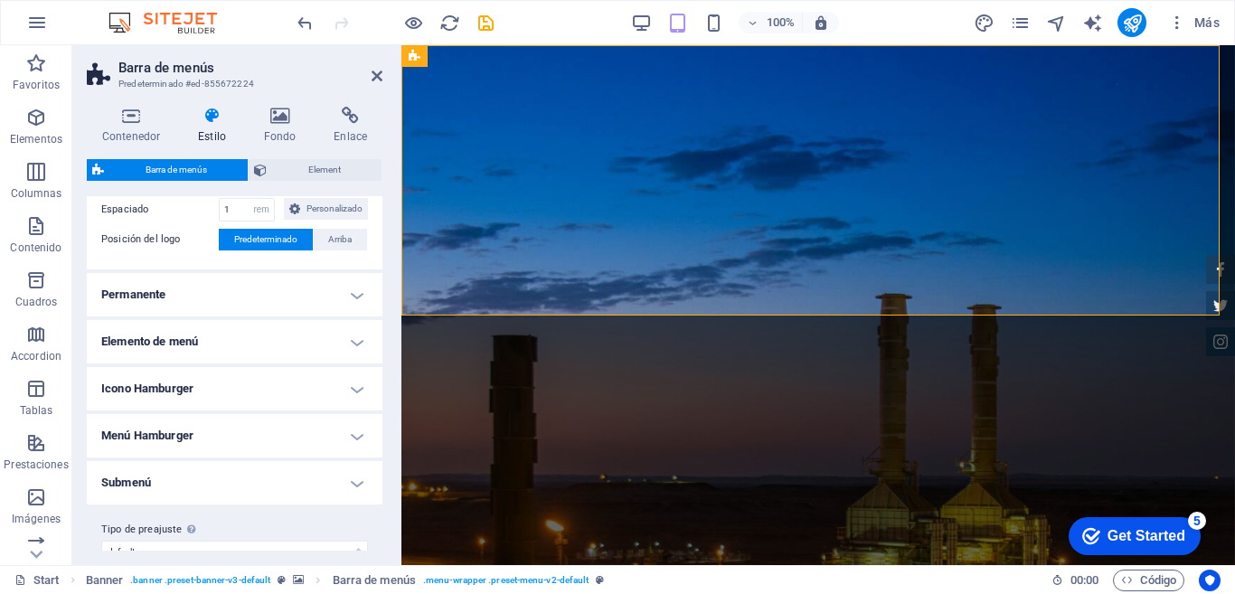
scroll to position [423, 0]
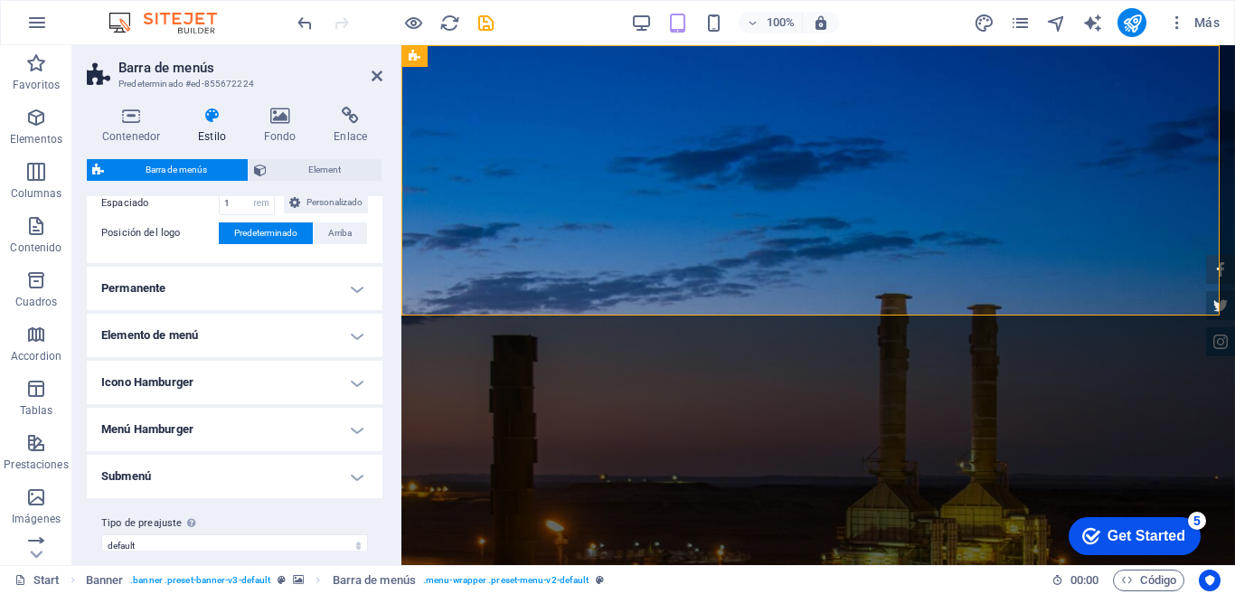
click at [350, 310] on h4 "Permanente" at bounding box center [235, 288] width 296 height 43
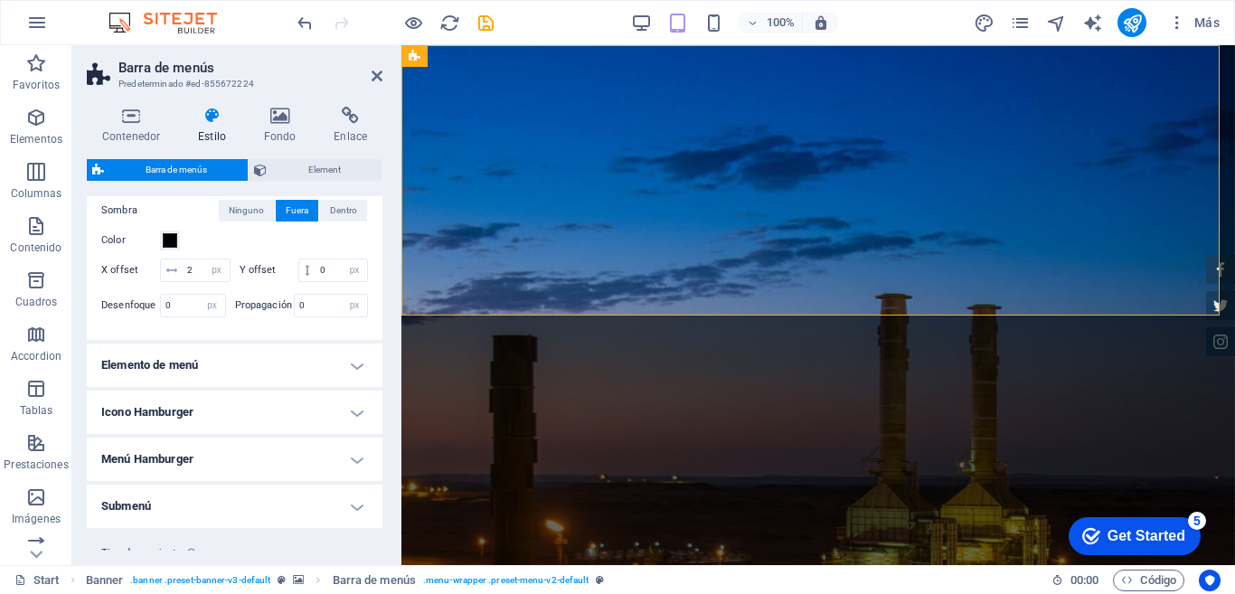
scroll to position [709, 0]
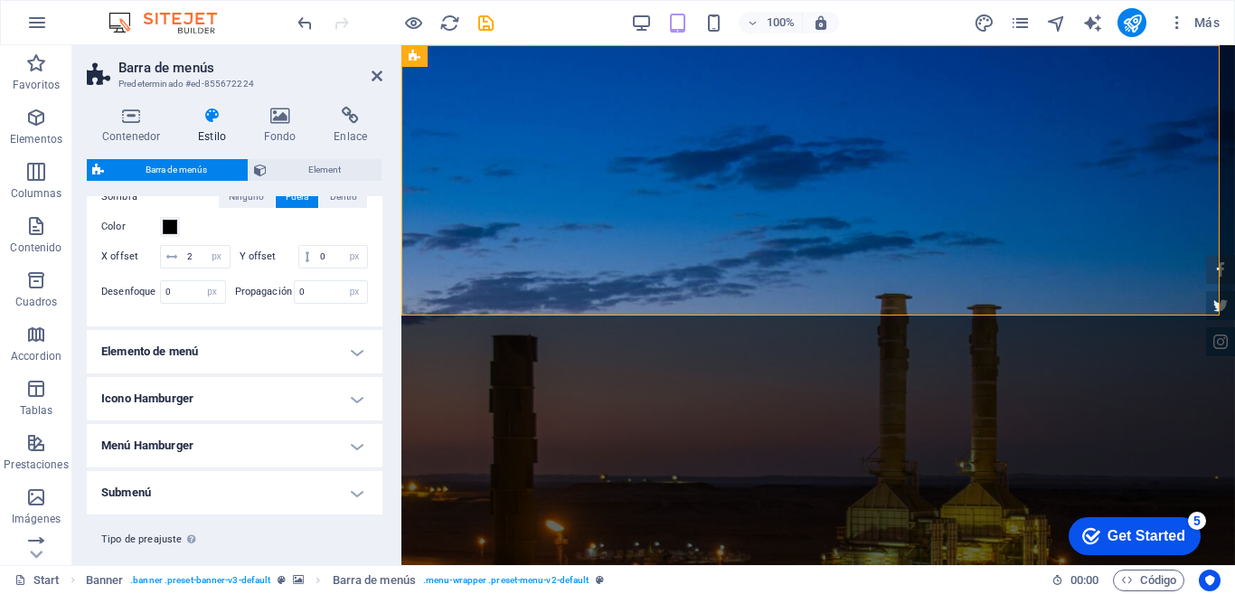
click at [348, 373] on h4 "Elemento de menú" at bounding box center [235, 351] width 296 height 43
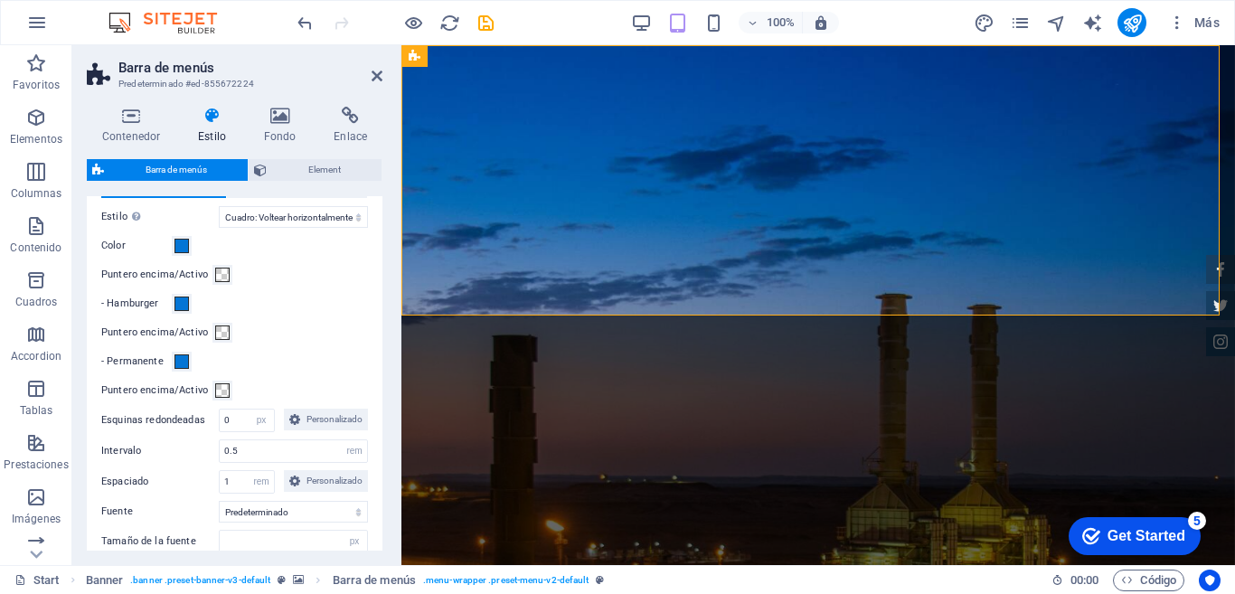
scroll to position [888, 0]
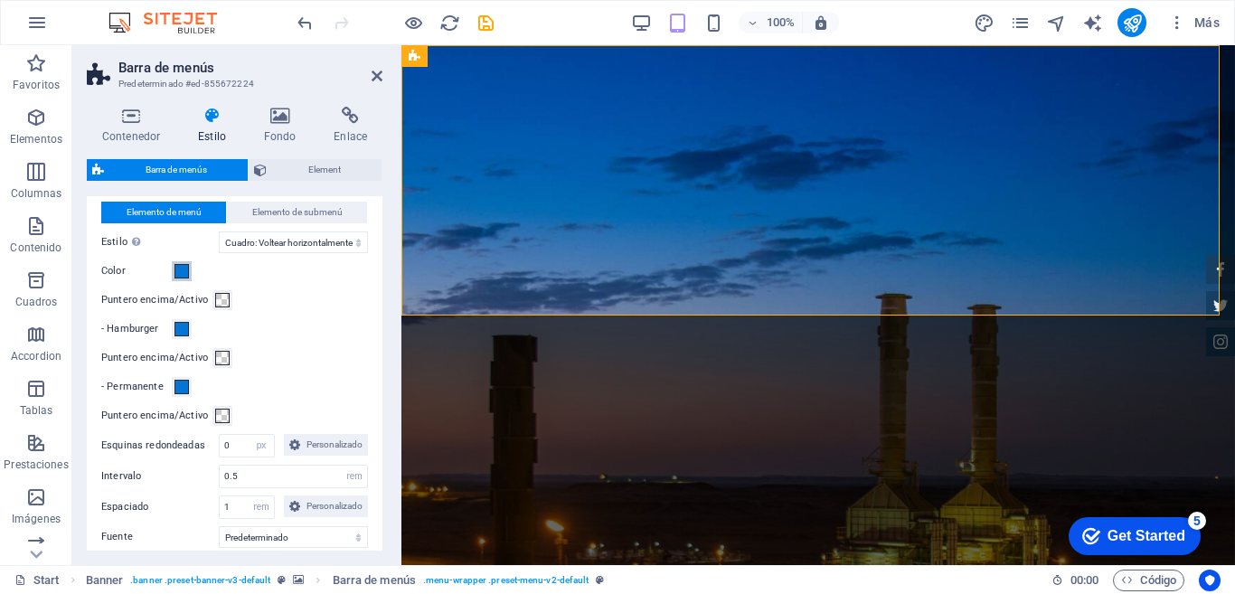
click at [176, 278] on span at bounding box center [182, 271] width 14 height 14
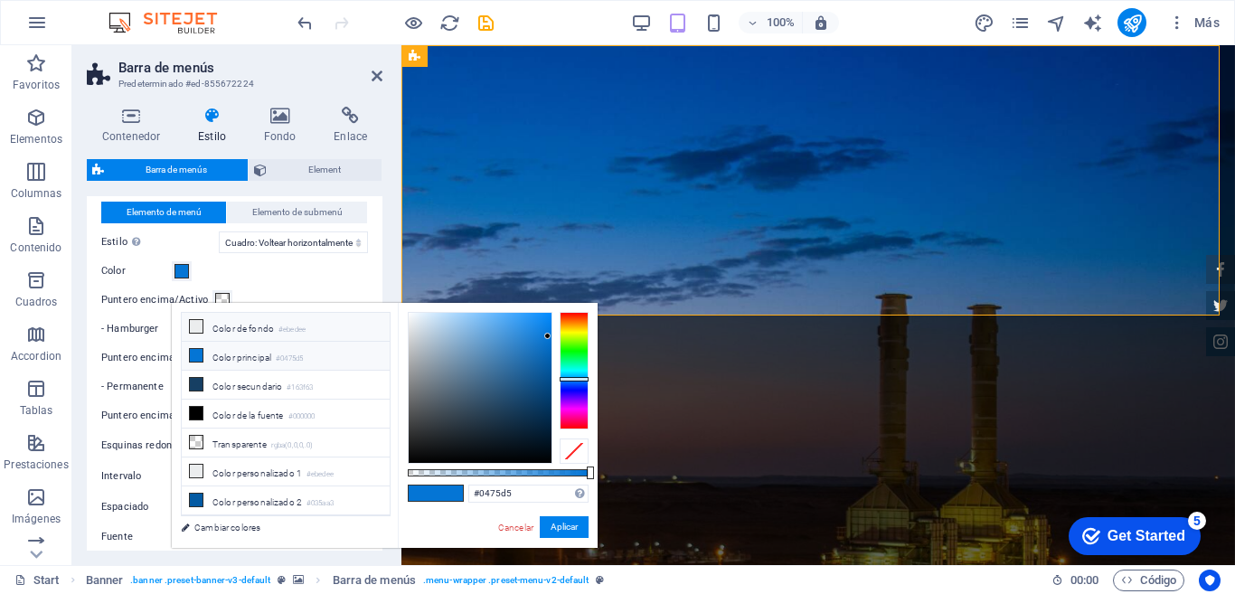
click at [202, 325] on icon at bounding box center [196, 326] width 13 height 13
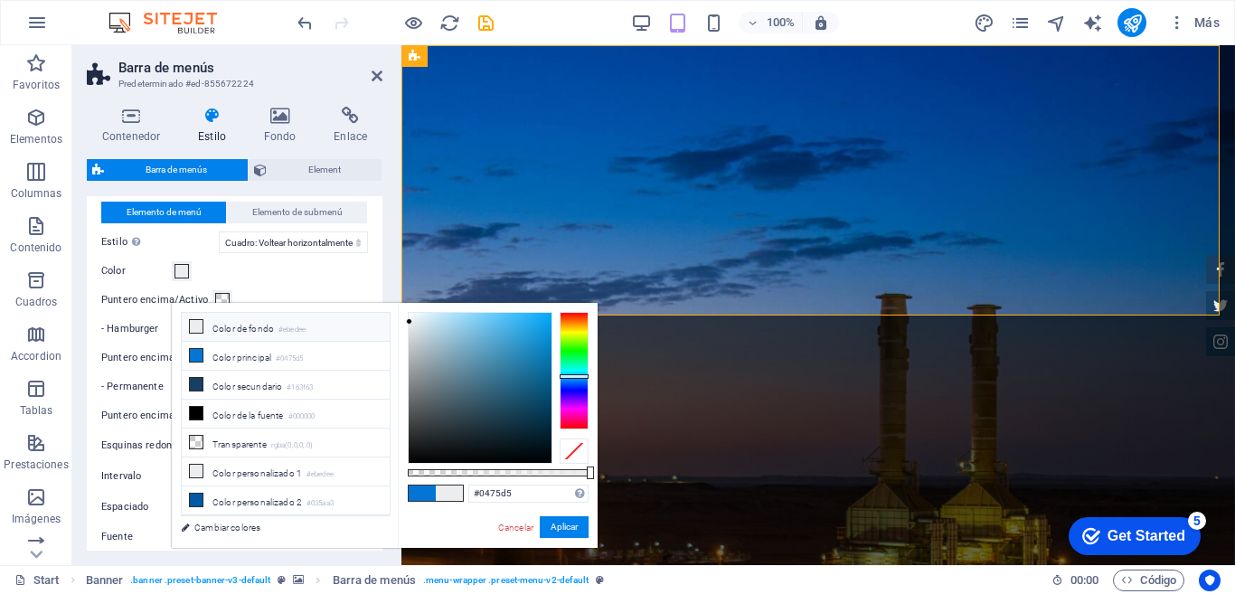
type input "#ebedee"
click at [562, 531] on button "Aplicar" at bounding box center [564, 527] width 49 height 22
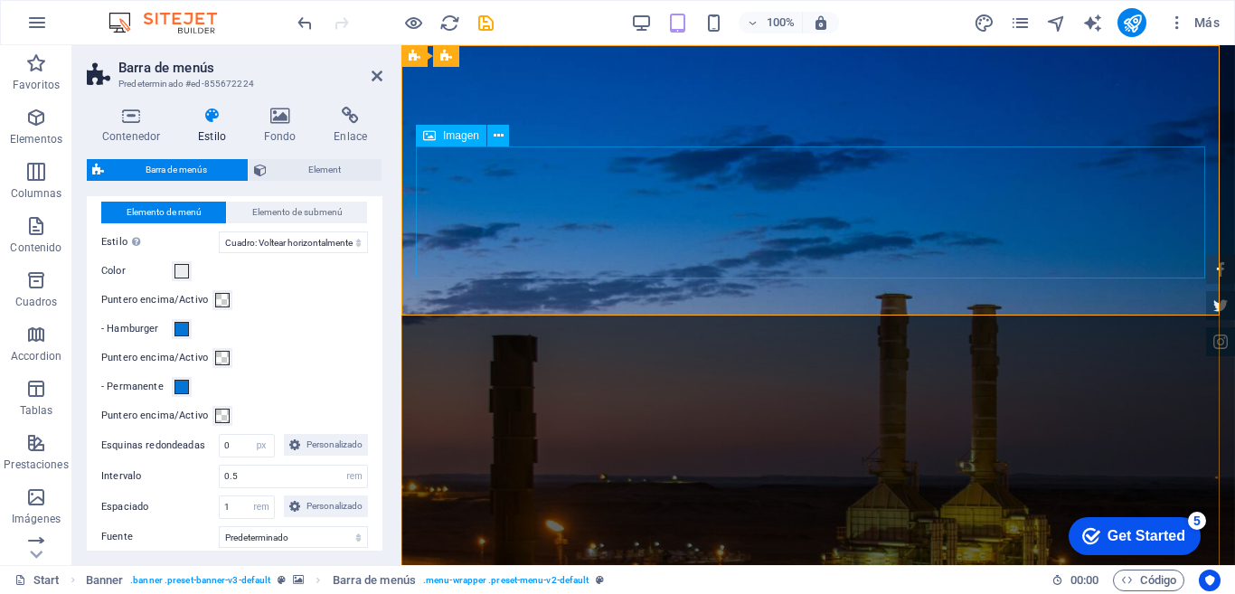
select select
click at [381, 82] on icon at bounding box center [377, 76] width 11 height 14
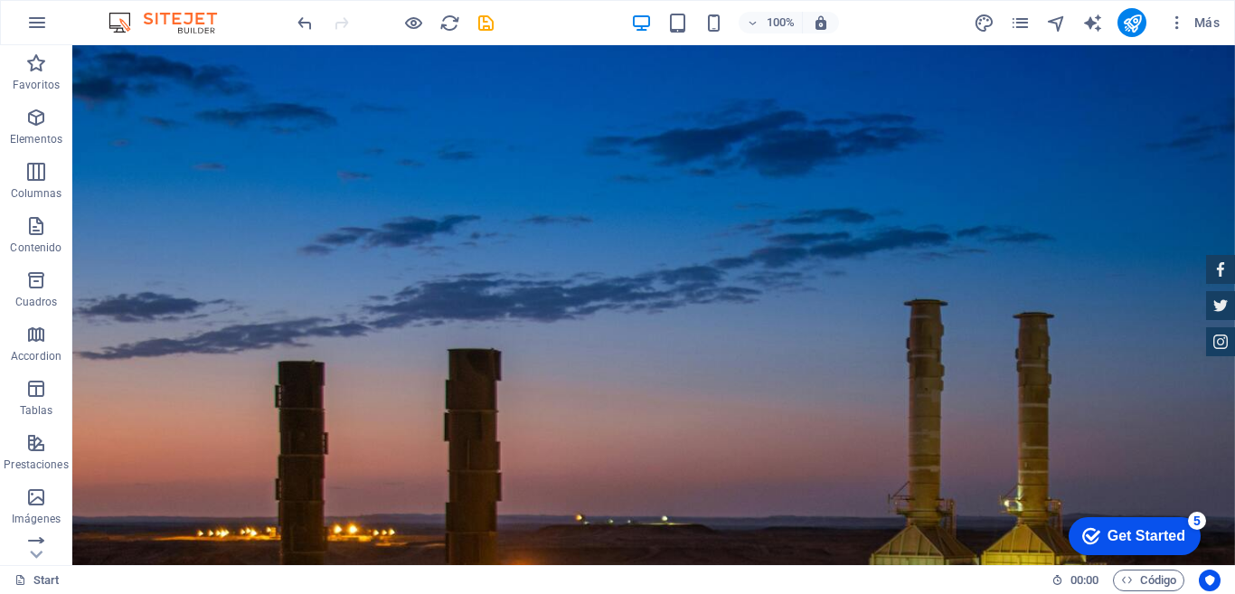
scroll to position [28, 0]
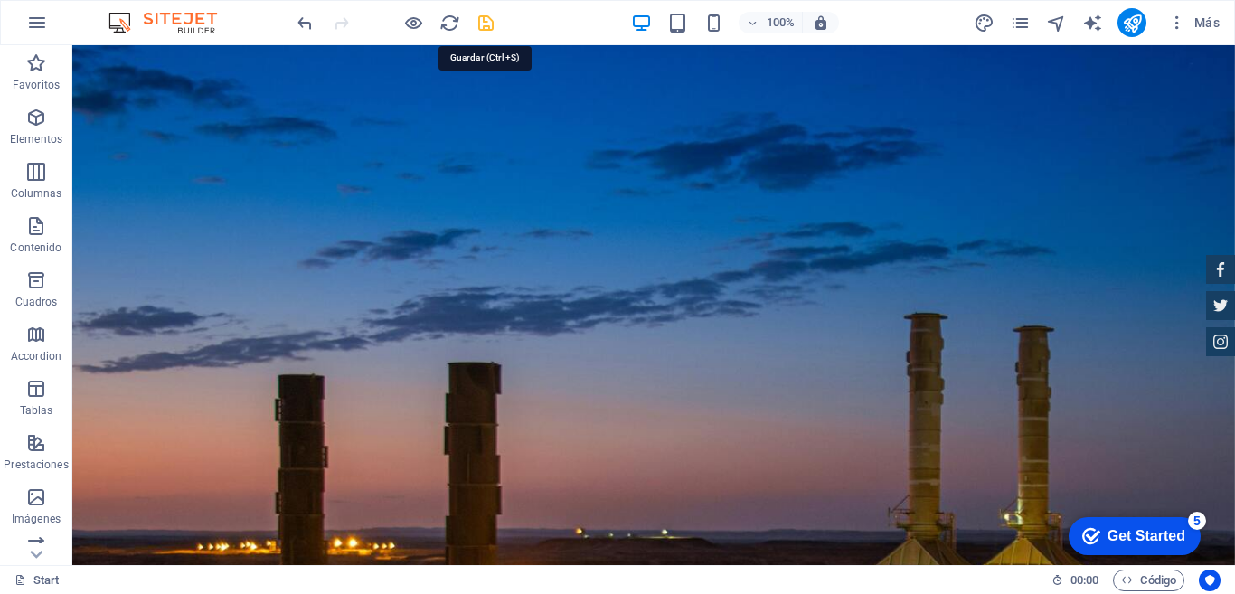
click at [485, 29] on icon "save" at bounding box center [486, 23] width 21 height 21
click at [1128, 24] on icon "publish" at bounding box center [1132, 23] width 21 height 21
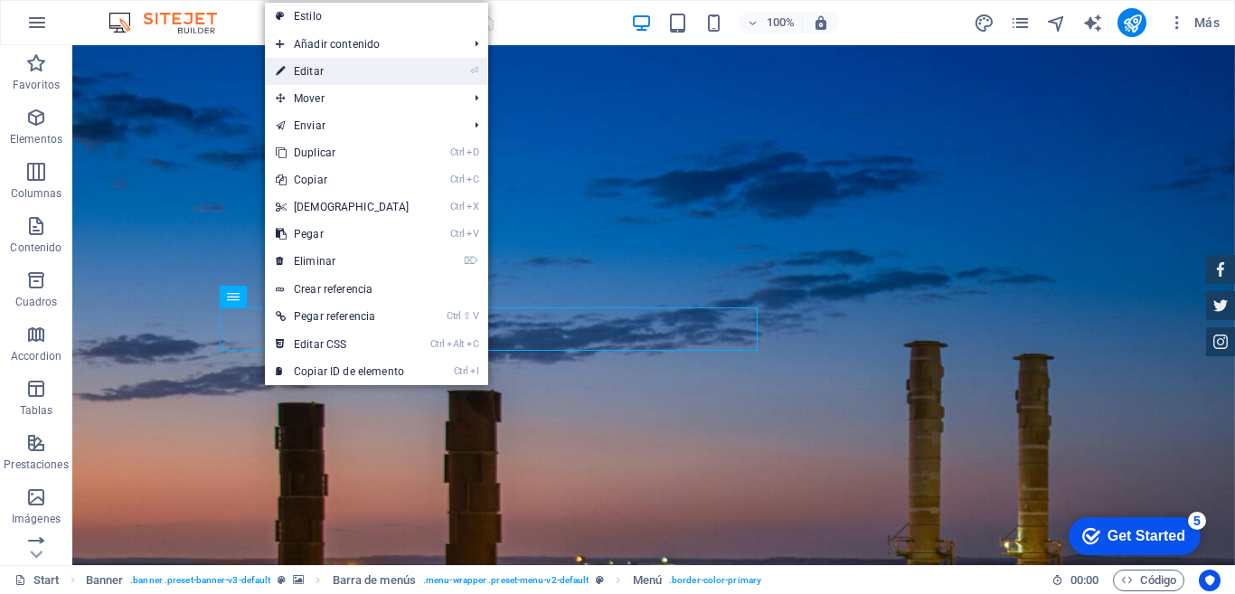
click at [369, 71] on link "⏎ Editar" at bounding box center [343, 71] width 156 height 27
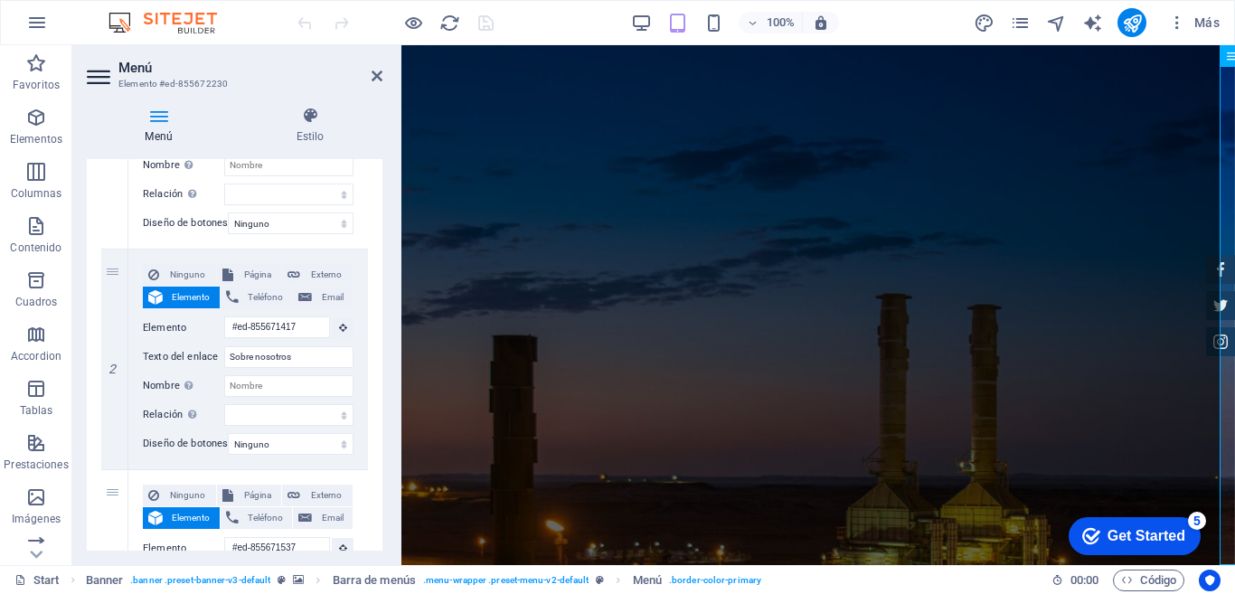
scroll to position [341, 0]
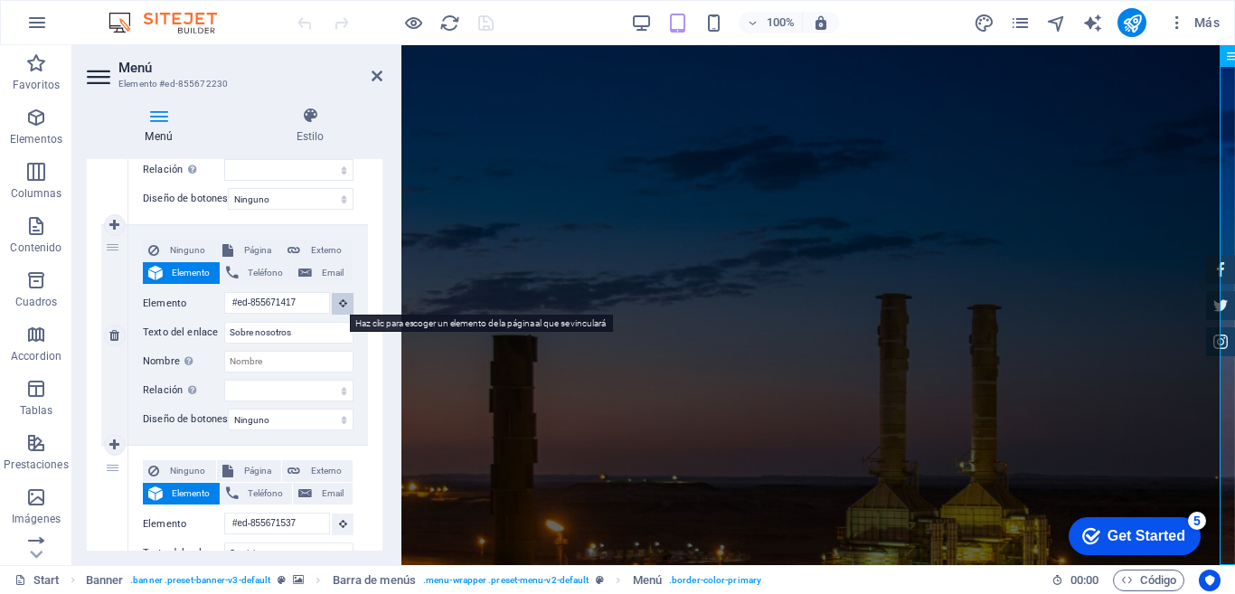
click at [339, 300] on icon at bounding box center [343, 302] width 8 height 9
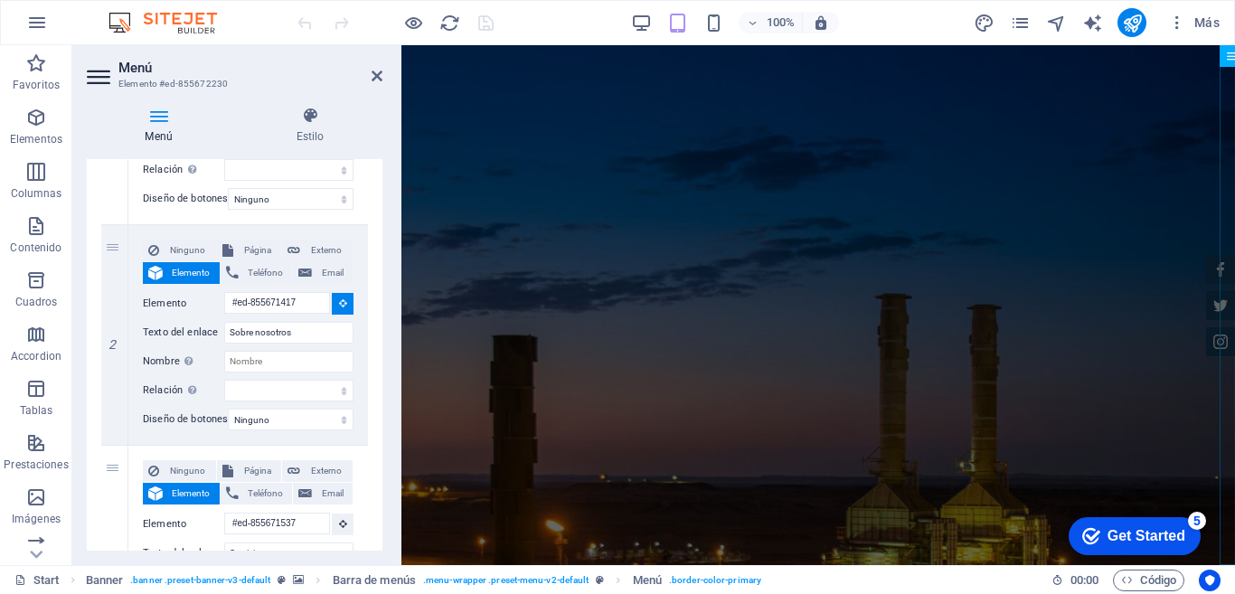
drag, startPoint x: 1633, startPoint y: 105, endPoint x: 1232, endPoint y: 68, distance: 403.2
drag, startPoint x: 1631, startPoint y: 101, endPoint x: 1230, endPoint y: 90, distance: 401.6
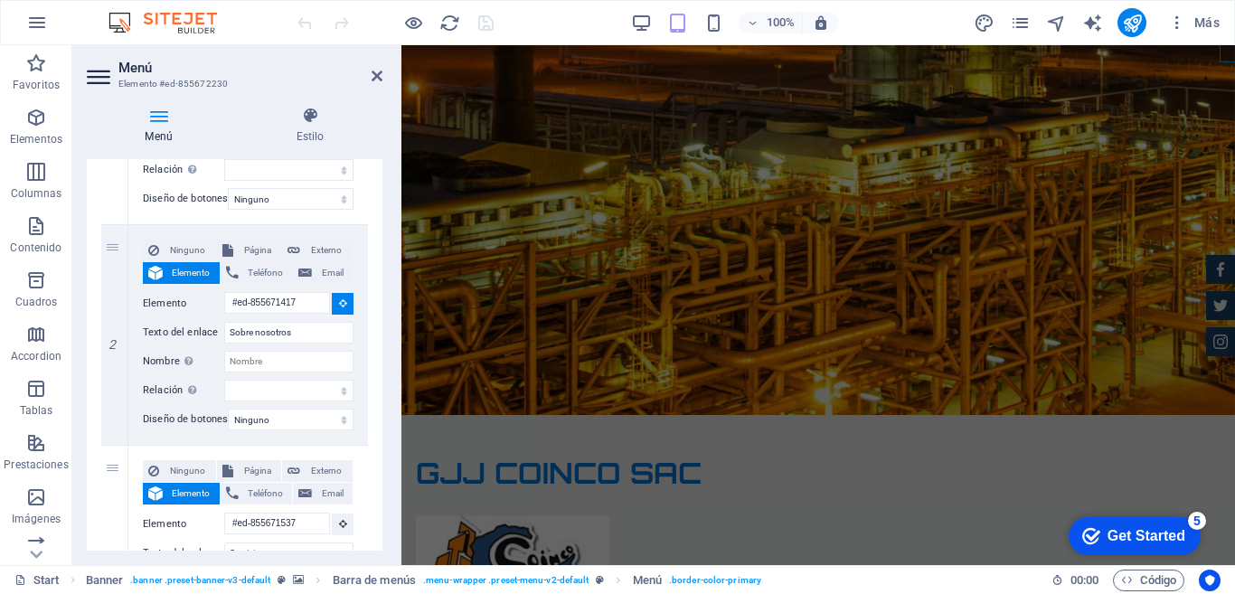
scroll to position [570, 0]
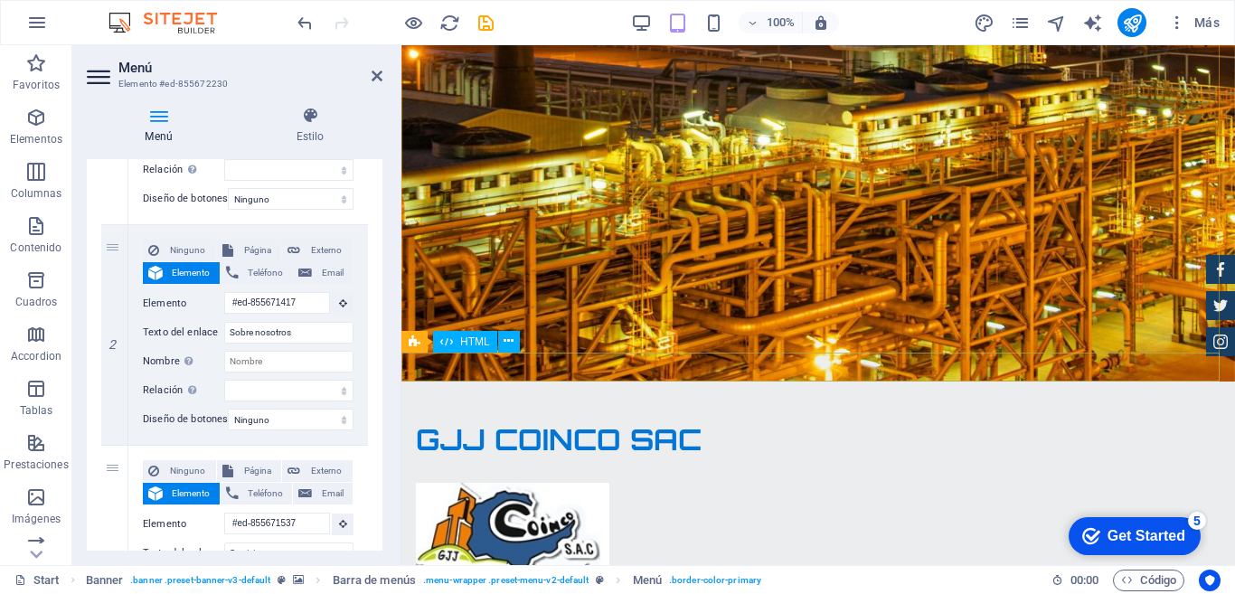
select select
type input "#ed-855672269"
select select
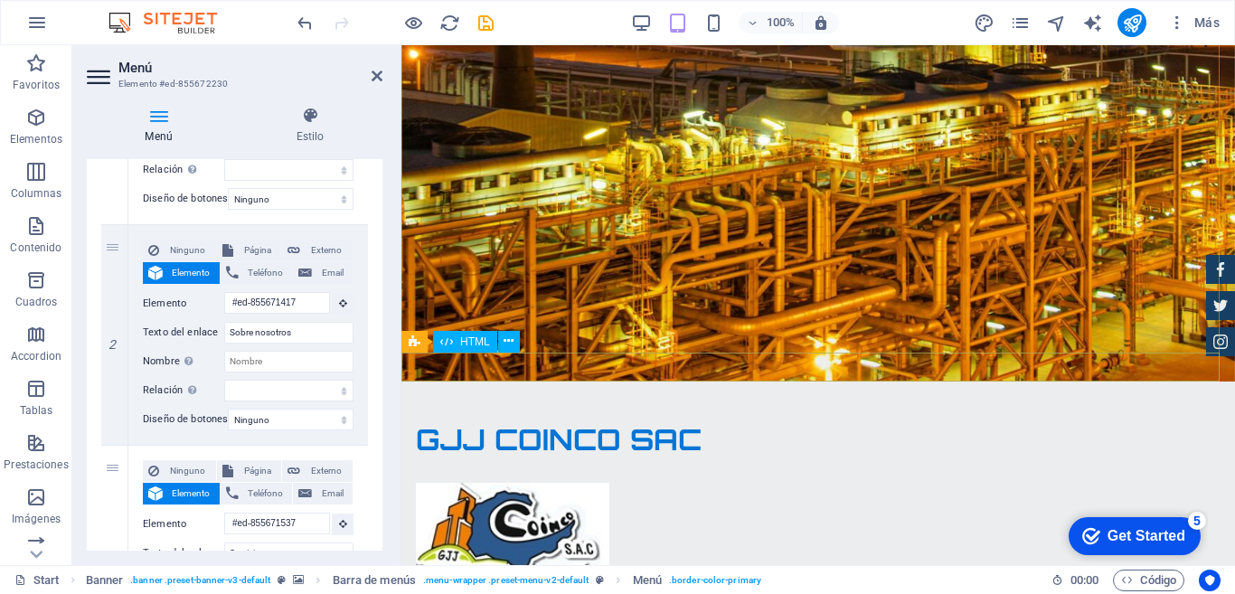
select select
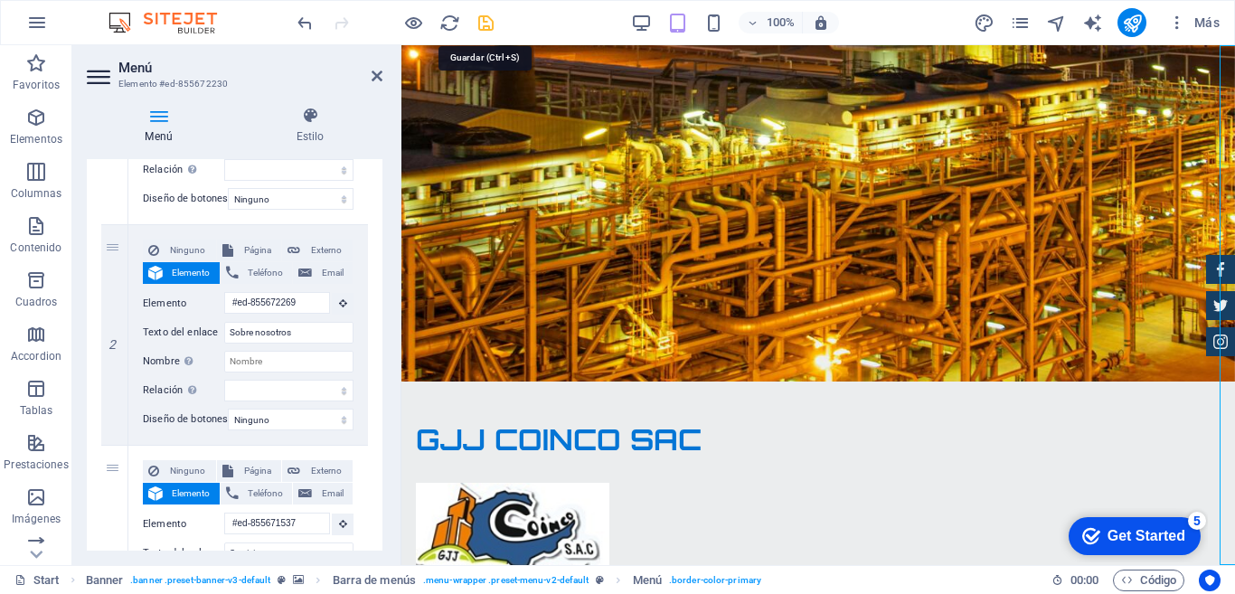
click at [489, 27] on icon "save" at bounding box center [486, 23] width 21 height 21
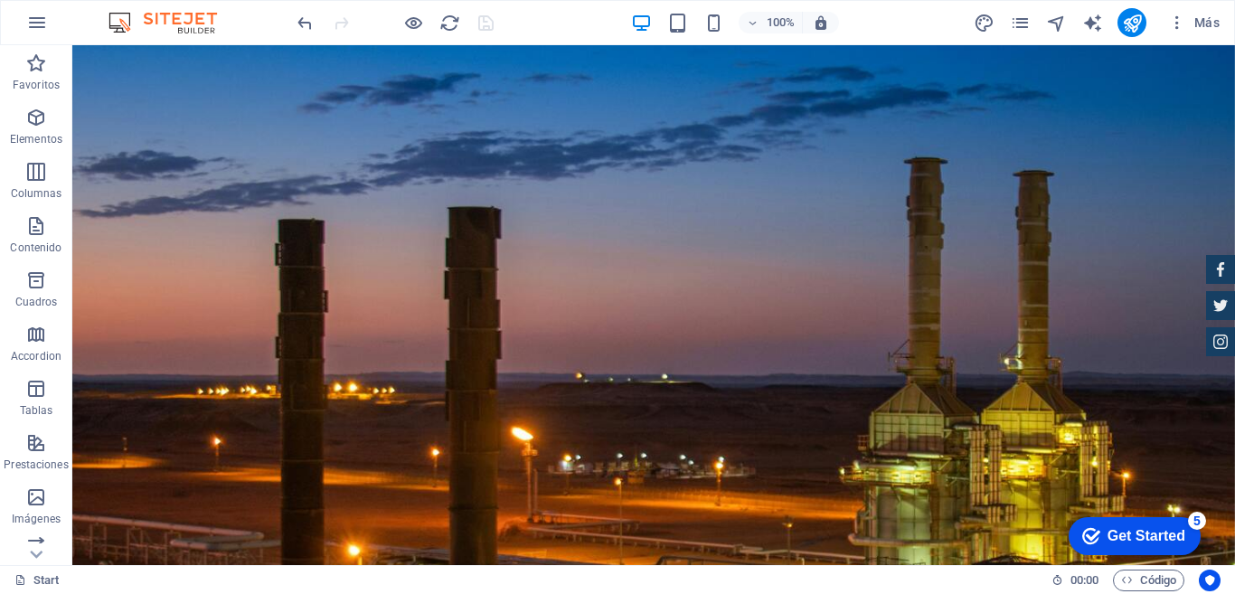
scroll to position [169, 0]
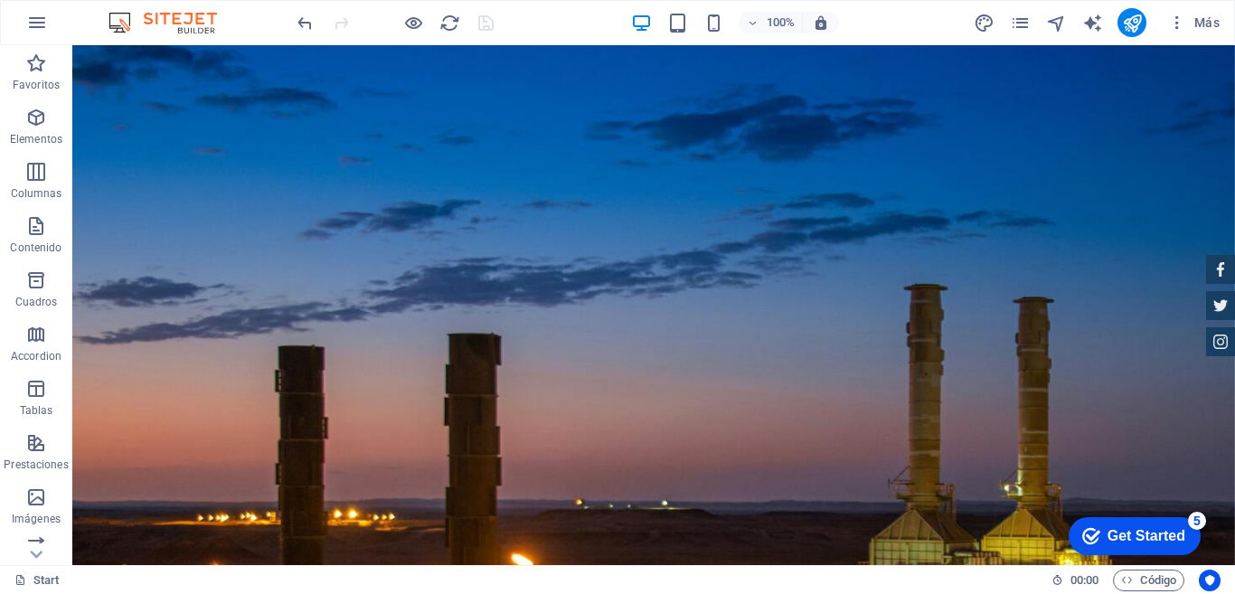
scroll to position [0, 0]
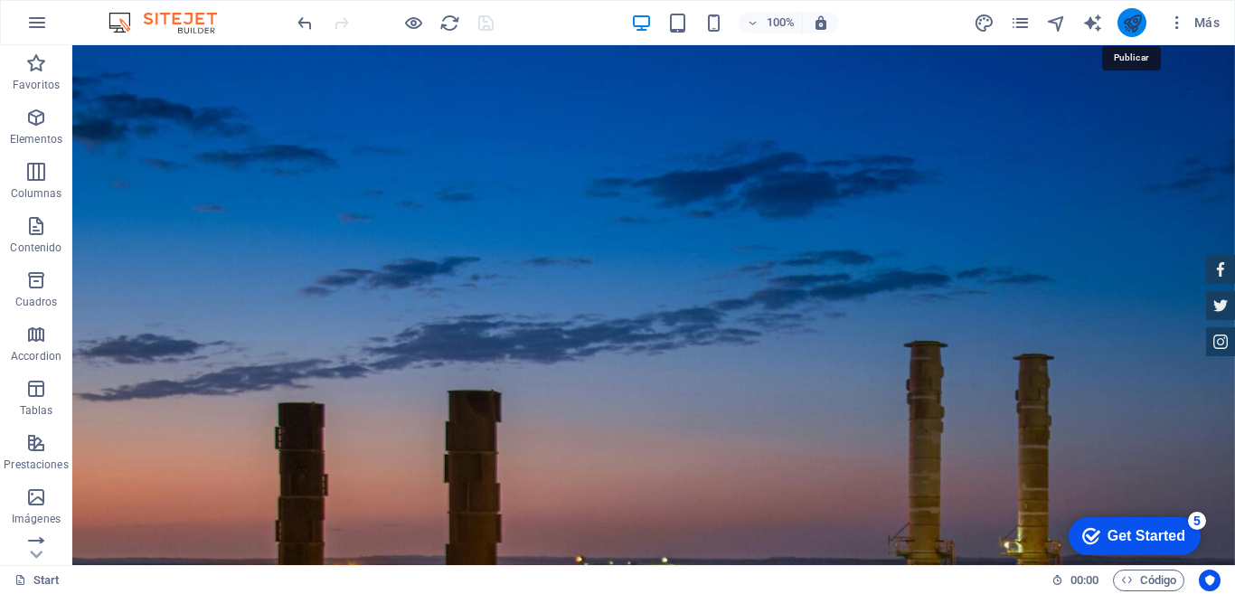
click at [1133, 20] on icon "publish" at bounding box center [1132, 23] width 21 height 21
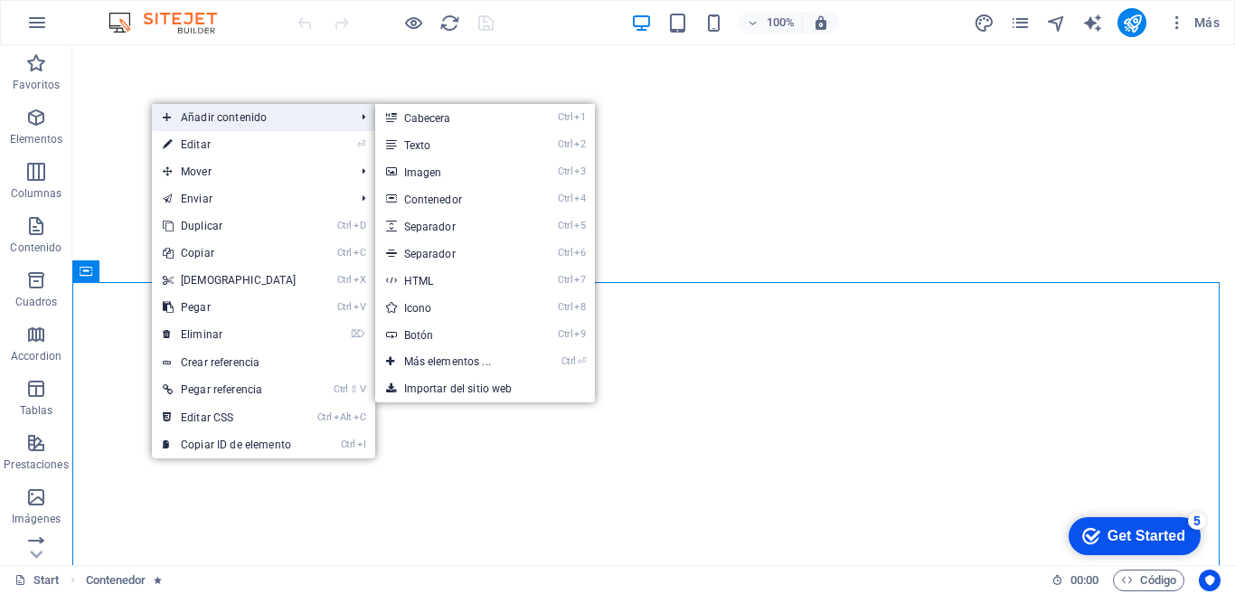
click at [231, 118] on span "Añadir contenido" at bounding box center [250, 117] width 196 height 27
click at [440, 147] on link "Ctrl 2 Texto" at bounding box center [451, 144] width 152 height 27
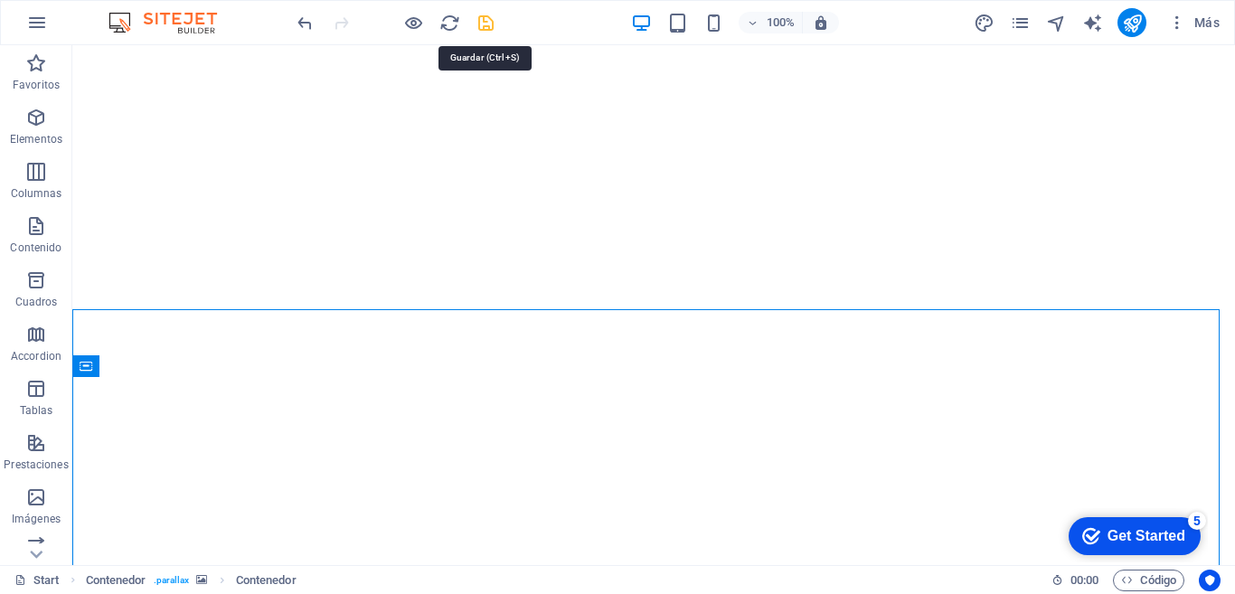
click at [486, 30] on icon "save" at bounding box center [486, 23] width 21 height 21
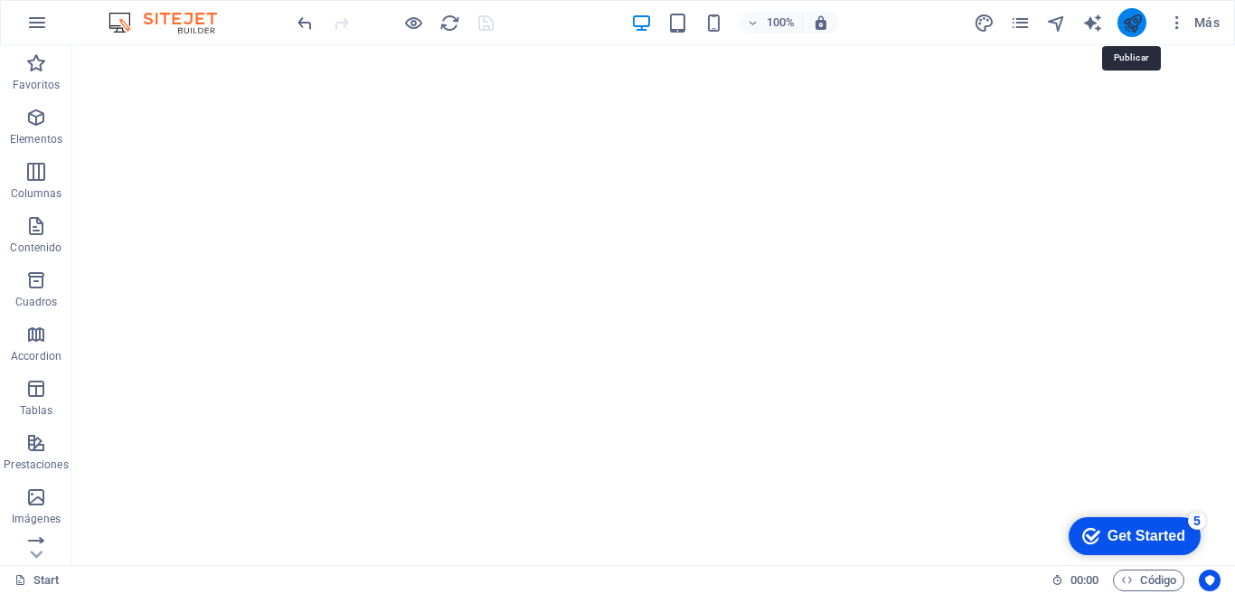
click at [1127, 24] on icon "publish" at bounding box center [1132, 23] width 21 height 21
